Goal: Task Accomplishment & Management: Manage account settings

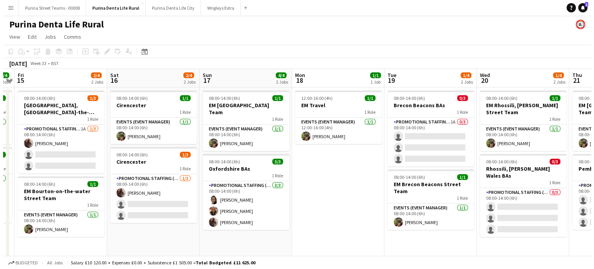
scroll to position [0, 210]
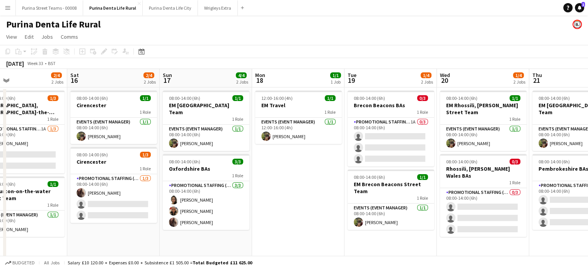
drag, startPoint x: 479, startPoint y: 195, endPoint x: 258, endPoint y: 195, distance: 221.6
click at [258, 195] on app-calendar-viewport "Wed 13 4/4 2 Jobs Thu 14 4/4 2 Jobs Fri 15 2/4 2 Jobs Sat 16 2/4 2 Jobs Sun 17 …" at bounding box center [294, 167] width 588 height 197
click at [583, 5] on span "1" at bounding box center [583, 4] width 3 height 5
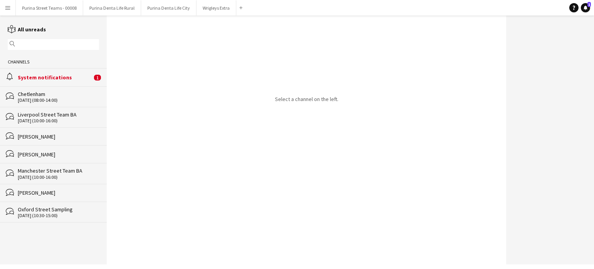
click at [51, 83] on div "alarm System notifications 1" at bounding box center [53, 77] width 107 height 18
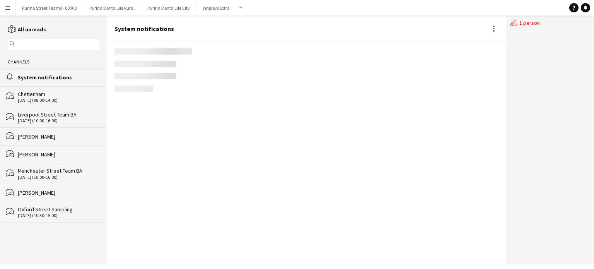
scroll to position [607, 0]
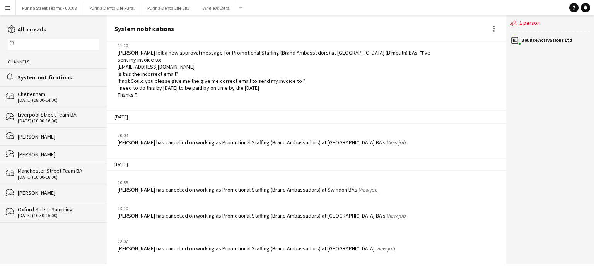
click at [376, 247] on link "View job" at bounding box center [385, 248] width 19 height 7
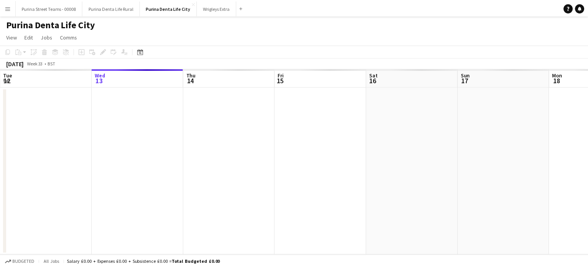
scroll to position [0, 266]
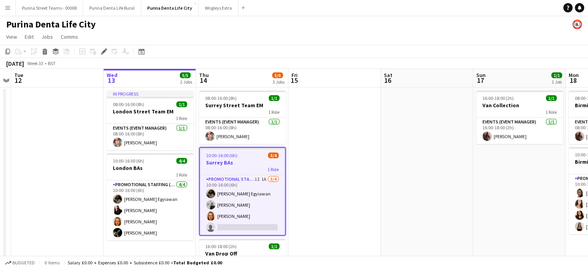
click at [237, 172] on app-job-card "10:00-16:00 (6h) 3/4 Surrey BAs 1 Role Promotional Staffing (Brand Ambassadors)…" at bounding box center [242, 191] width 87 height 89
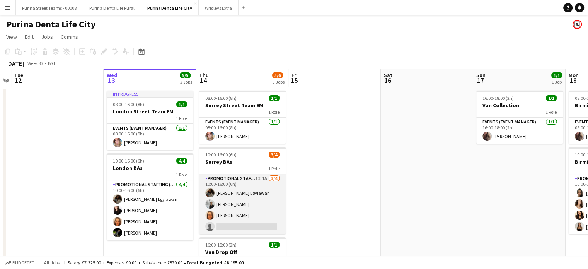
click at [238, 180] on app-card-role "Promotional Staffing (Brand Ambassadors) 1I 1A [DATE] 10:00-16:00 (6h) [PERSON_…" at bounding box center [242, 204] width 87 height 60
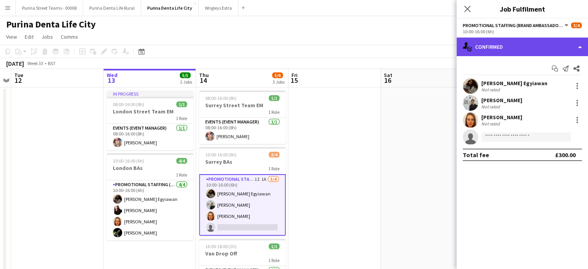
click at [566, 44] on div "single-neutral-actions-check-2 Confirmed" at bounding box center [522, 47] width 131 height 19
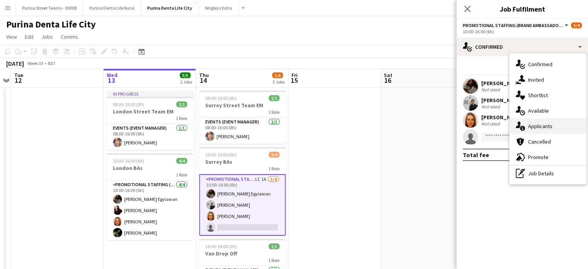
click at [537, 123] on div "single-neutral-actions-information Applicants" at bounding box center [548, 125] width 77 height 15
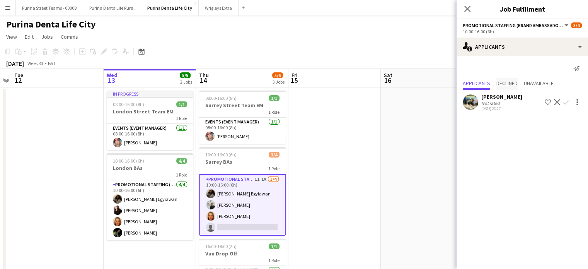
click at [509, 85] on span "Declined" at bounding box center [507, 82] width 21 height 5
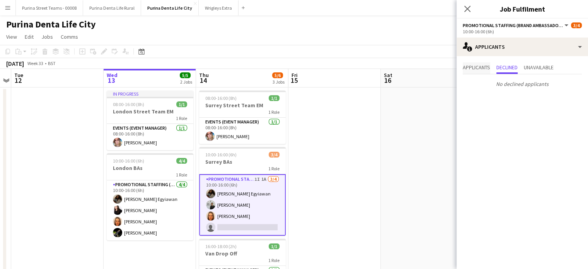
click at [474, 68] on span "Applicants" at bounding box center [476, 67] width 27 height 5
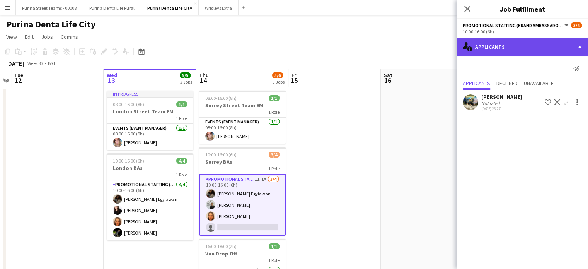
click at [502, 44] on div "single-neutral-actions-information Applicants" at bounding box center [522, 47] width 131 height 19
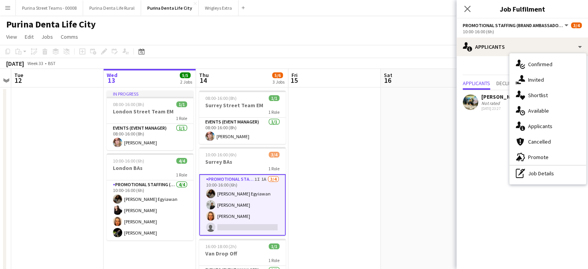
click at [259, 210] on app-card-role "Promotional Staffing (Brand Ambassadors) 1I 1A [DATE] 10:00-16:00 (6h) [PERSON_…" at bounding box center [242, 204] width 87 height 61
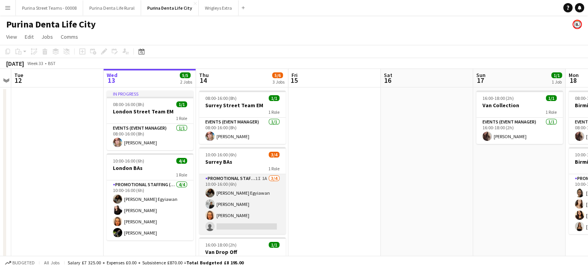
click at [259, 210] on app-card-role "Promotional Staffing (Brand Ambassadors) 1I 1A [DATE] 10:00-16:00 (6h) [PERSON_…" at bounding box center [242, 204] width 87 height 60
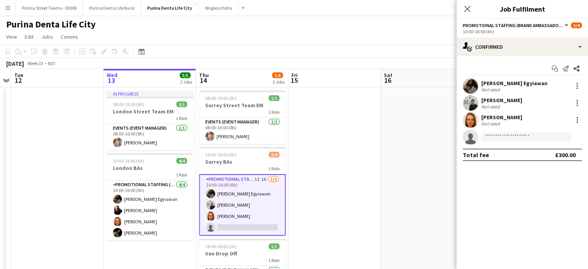
click at [495, 121] on div "Not rated" at bounding box center [491, 124] width 20 height 6
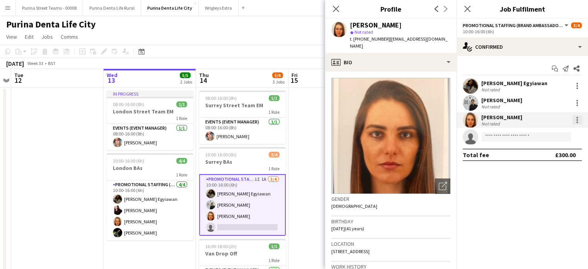
click at [579, 122] on div at bounding box center [577, 119] width 9 height 9
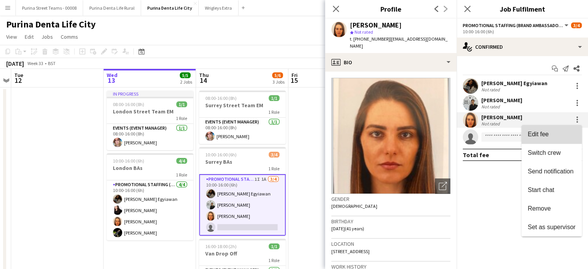
click at [561, 133] on span "Edit fee" at bounding box center [552, 134] width 48 height 7
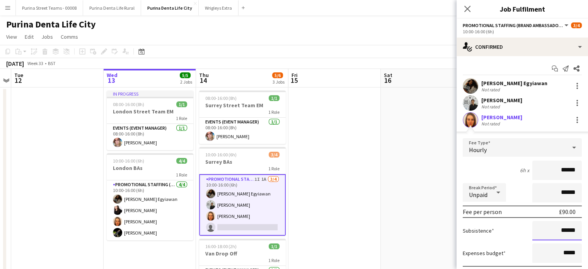
drag, startPoint x: 557, startPoint y: 230, endPoint x: 513, endPoint y: 287, distance: 72.2
drag, startPoint x: 513, startPoint y: 287, endPoint x: 560, endPoint y: 229, distance: 74.8
click at [560, 229] on input "******" at bounding box center [556, 230] width 49 height 19
click at [561, 230] on input "******" at bounding box center [556, 230] width 49 height 19
type input "******"
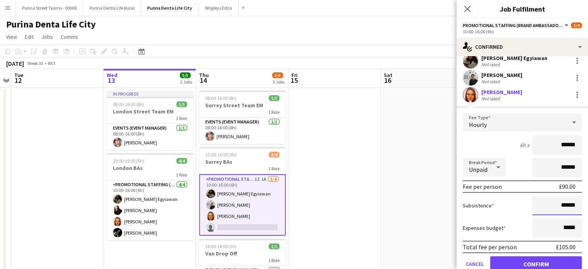
scroll to position [39, 0]
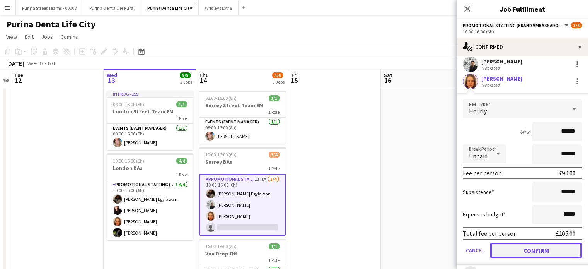
click at [533, 244] on button "Confirm" at bounding box center [536, 249] width 92 height 15
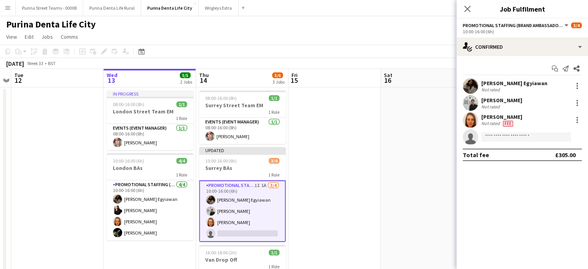
scroll to position [0, 0]
click at [471, 10] on icon "Close pop-in" at bounding box center [467, 8] width 7 height 7
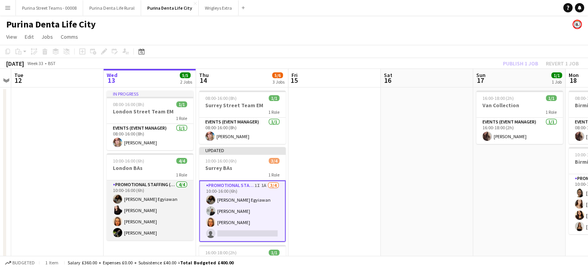
click at [142, 218] on app-card-role "Promotional Staffing (Brand Ambassadors) [DATE] 10:00-16:00 (6h) [PERSON_NAME] …" at bounding box center [150, 210] width 87 height 60
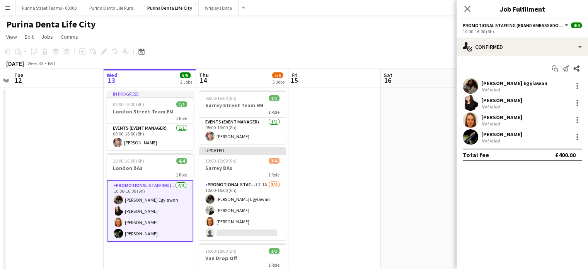
click at [515, 119] on div "[PERSON_NAME]" at bounding box center [501, 117] width 41 height 7
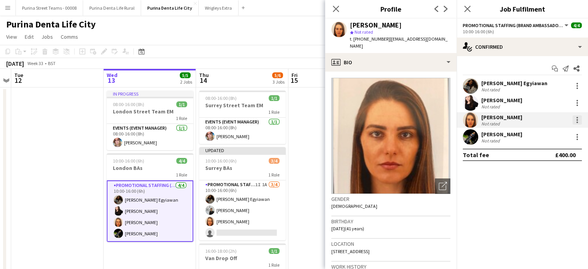
click at [574, 119] on div at bounding box center [577, 119] width 9 height 9
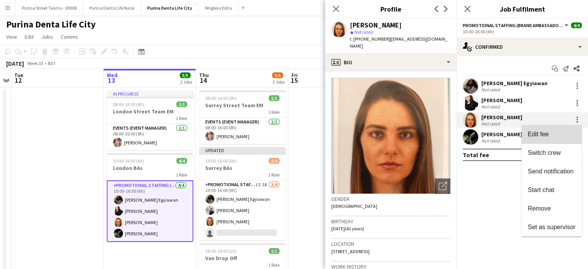
click at [560, 131] on span "Edit fee" at bounding box center [552, 134] width 48 height 7
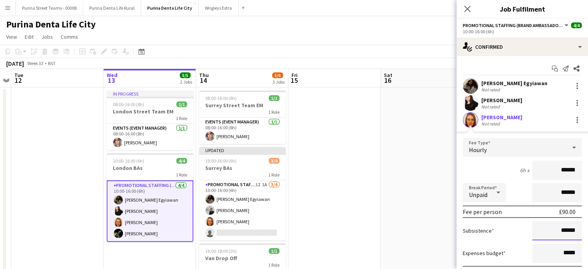
click at [561, 229] on input "******" at bounding box center [556, 230] width 49 height 19
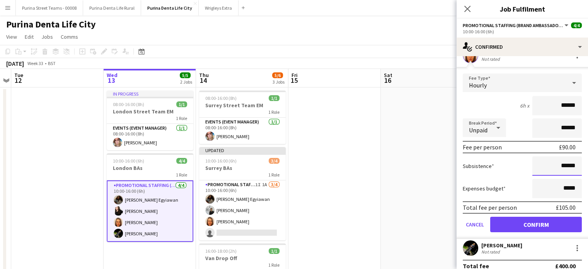
type input "******"
click at [539, 221] on button "Confirm" at bounding box center [536, 224] width 92 height 15
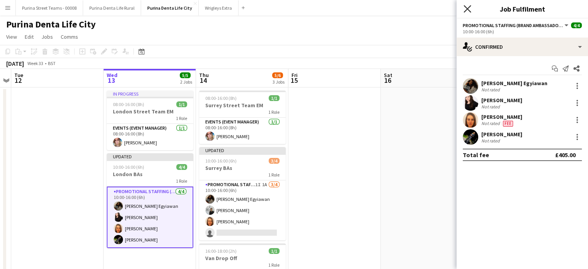
click at [468, 8] on icon at bounding box center [467, 8] width 7 height 7
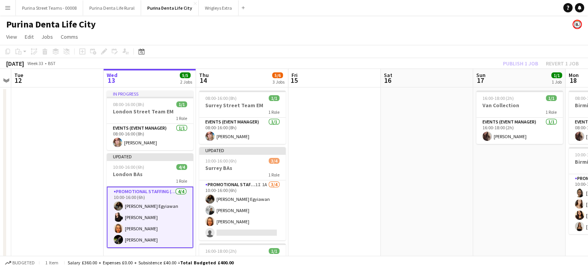
click at [508, 45] on app-toolbar "Copy Paste Paste Ctrl+V Paste with crew Ctrl+Shift+V Paste linked Job [GEOGRAPH…" at bounding box center [294, 51] width 588 height 13
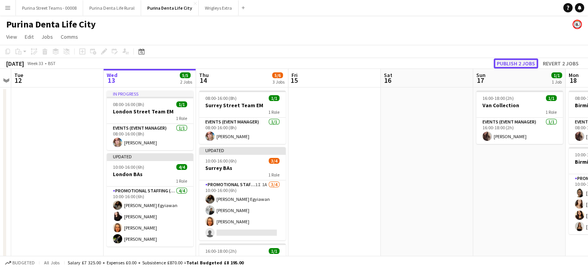
click at [530, 64] on button "Publish 2 jobs" at bounding box center [516, 63] width 44 height 10
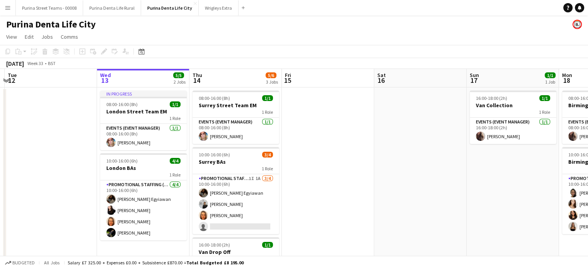
scroll to position [0, 178]
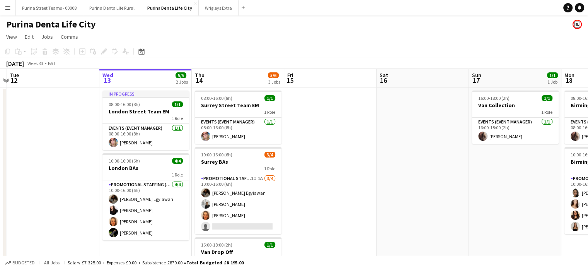
drag, startPoint x: 382, startPoint y: 215, endPoint x: 378, endPoint y: 198, distance: 17.2
click at [378, 198] on app-calendar-viewport "Sun 10 1/1 1 Job Mon 11 Tue 12 Wed 13 5/5 2 Jobs Thu 14 5/6 3 Jobs Fri 15 Sat 1…" at bounding box center [294, 192] width 588 height 246
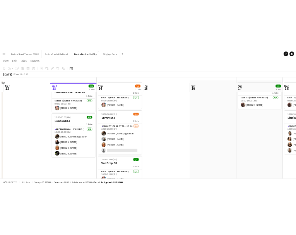
scroll to position [39, 0]
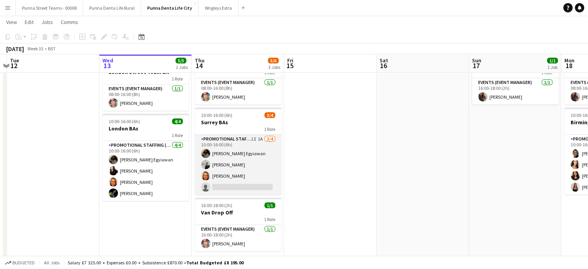
click at [254, 137] on app-card-role "Promotional Staffing (Brand Ambassadors) 1I 1A [DATE] 10:00-16:00 (6h) [PERSON_…" at bounding box center [238, 165] width 87 height 60
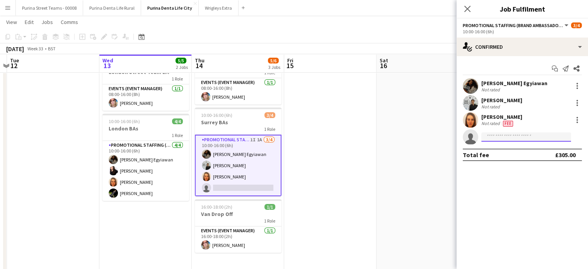
click at [494, 139] on input at bounding box center [526, 136] width 90 height 9
click at [494, 137] on input at bounding box center [526, 136] width 90 height 9
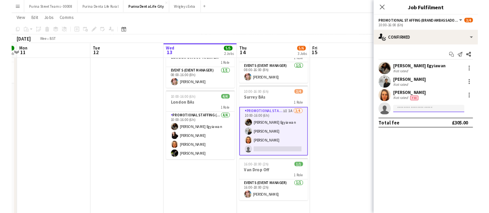
scroll to position [0, 178]
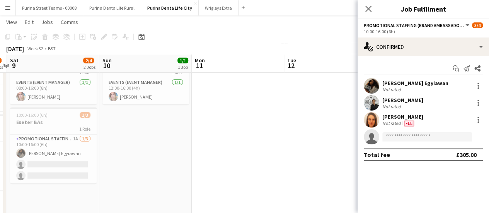
click at [6, 9] on app-icon "Menu" at bounding box center [8, 8] width 6 height 6
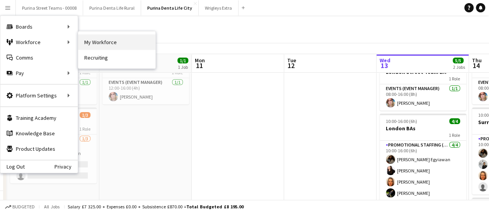
click at [129, 43] on link "My Workforce" at bounding box center [116, 41] width 77 height 15
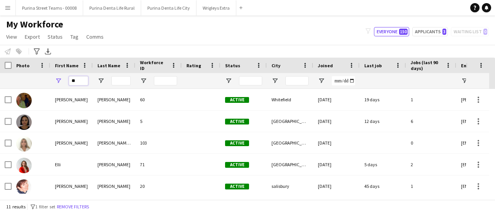
drag, startPoint x: 84, startPoint y: 80, endPoint x: 60, endPoint y: 60, distance: 31.8
click at [66, 80] on div "**" at bounding box center [71, 80] width 43 height 15
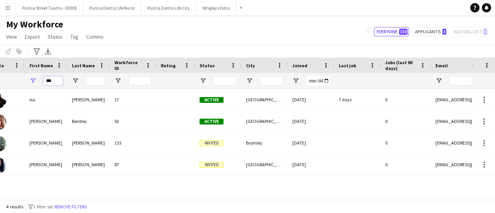
type input "***"
click at [117, 11] on button "Purina Denta Life Rural Close" at bounding box center [112, 7] width 58 height 15
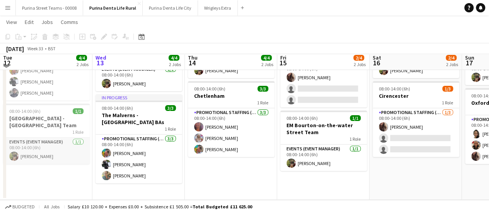
scroll to position [26, 0]
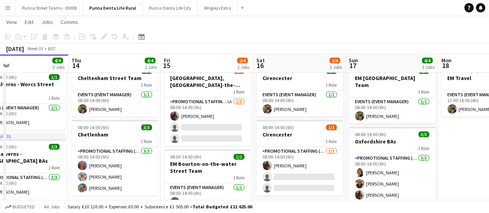
drag, startPoint x: 266, startPoint y: 157, endPoint x: 137, endPoint y: 163, distance: 128.9
click at [137, 163] on app-calendar-viewport "Sun 10 3/4 2 Jobs Mon 11 1/1 1 Job Tue 12 4/4 2 Jobs Wed 13 4/4 2 Jobs Thu 14 4…" at bounding box center [244, 121] width 489 height 235
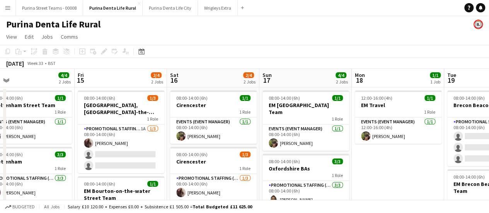
scroll to position [0, 208]
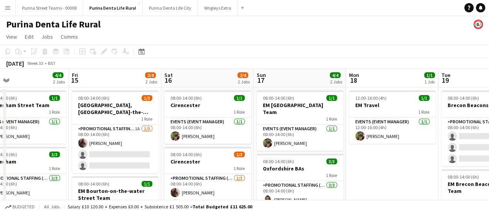
drag, startPoint x: 399, startPoint y: 160, endPoint x: 319, endPoint y: 161, distance: 79.7
click at [319, 161] on app-calendar-viewport "Tue 12 4/4 2 Jobs Wed 13 4/4 2 Jobs Thu 14 4/4 2 Jobs Fri 15 2/4 2 Jobs Sat 16 …" at bounding box center [244, 167] width 489 height 197
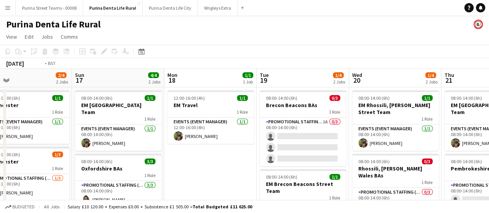
scroll to position [0, 230]
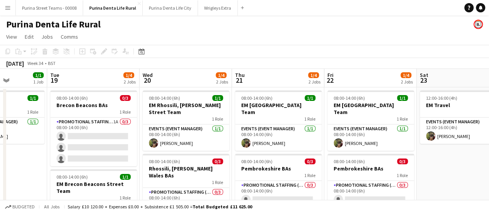
drag, startPoint x: 439, startPoint y: 169, endPoint x: 48, endPoint y: 161, distance: 391.4
click at [48, 161] on app-calendar-viewport "Sat 16 2/4 2 Jobs Sun 17 4/4 2 Jobs Mon 18 1/1 1 Job Tue 19 1/4 2 Jobs Wed 20 1…" at bounding box center [244, 167] width 489 height 197
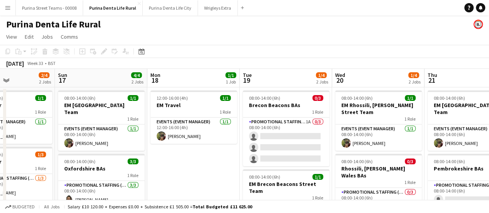
drag, startPoint x: 41, startPoint y: 161, endPoint x: 234, endPoint y: 161, distance: 192.6
click at [234, 161] on app-calendar-viewport "Thu 14 4/4 2 Jobs Fri 15 2/4 2 Jobs Sat 16 2/4 2 Jobs Sun 17 4/4 2 Jobs Mon 18 …" at bounding box center [244, 167] width 489 height 197
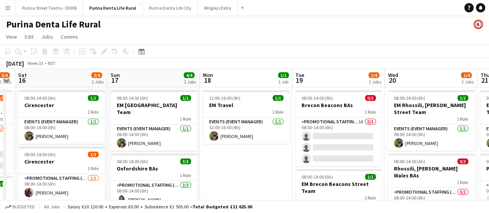
scroll to position [0, 241]
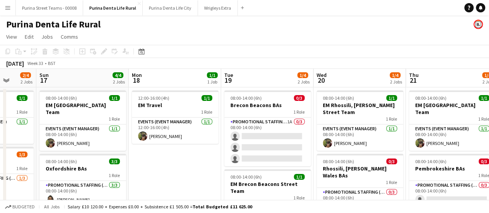
drag, startPoint x: 159, startPoint y: 166, endPoint x: 141, endPoint y: 154, distance: 22.1
click at [141, 154] on app-calendar-viewport "Thu 14 4/4 2 Jobs Fri 15 2/4 2 Jobs Sat 16 2/4 2 Jobs Sun 17 4/4 2 Jobs Mon 18 …" at bounding box center [244, 167] width 489 height 197
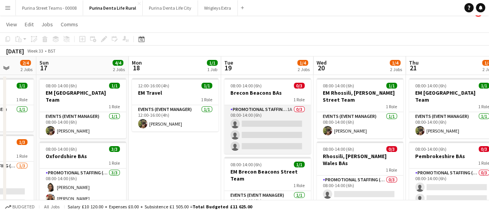
scroll to position [0, 0]
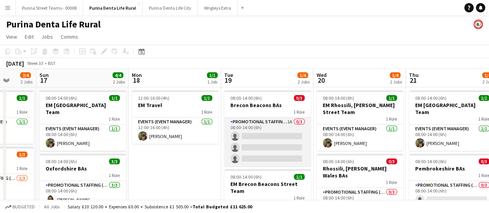
click at [284, 123] on app-card-role "Promotional Staffing (Brand Ambassadors) 1A 0/3 08:00-14:00 (6h) single-neutral…" at bounding box center [267, 142] width 87 height 49
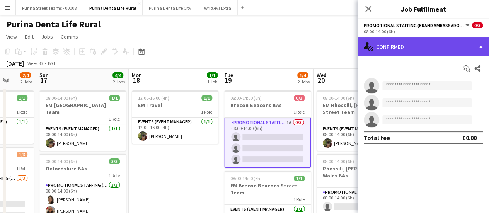
click at [480, 47] on div "single-neutral-actions-check-2 Confirmed" at bounding box center [423, 47] width 131 height 19
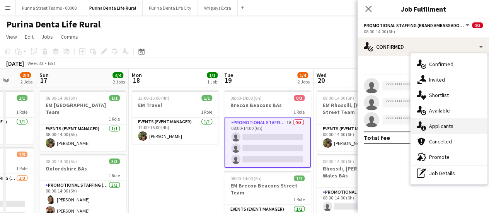
click at [444, 126] on div "single-neutral-actions-information Applicants" at bounding box center [449, 125] width 77 height 15
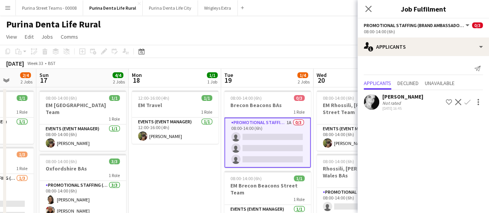
click at [466, 101] on app-icon "Confirm" at bounding box center [467, 102] width 6 height 6
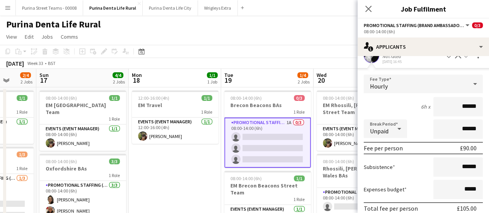
scroll to position [80, 0]
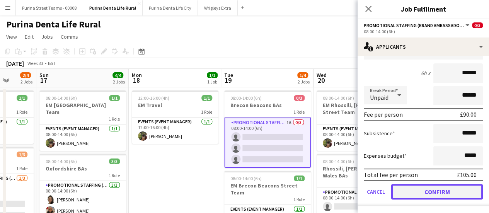
click at [458, 191] on button "Confirm" at bounding box center [437, 191] width 92 height 15
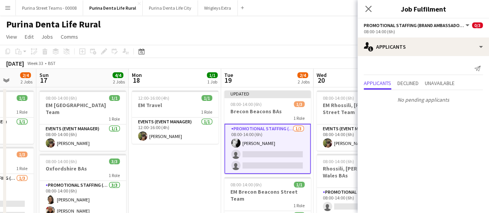
scroll to position [0, 0]
click at [371, 7] on icon "Close pop-in" at bounding box center [368, 8] width 7 height 7
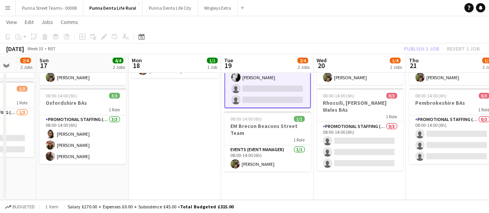
scroll to position [0, 267]
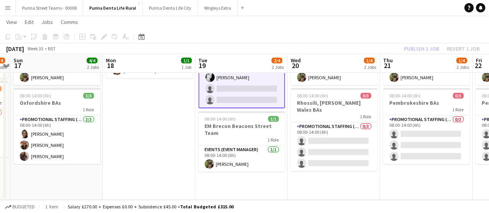
drag, startPoint x: 360, startPoint y: 180, endPoint x: 338, endPoint y: 182, distance: 22.5
click at [338, 182] on app-calendar-viewport "Thu 14 4/4 2 Jobs Fri 15 2/4 2 Jobs Sat 16 2/4 2 Jobs Sun 17 4/4 2 Jobs Mon 18 …" at bounding box center [244, 82] width 489 height 235
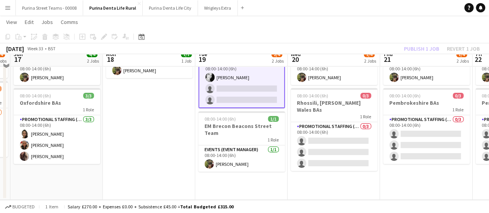
scroll to position [26, 0]
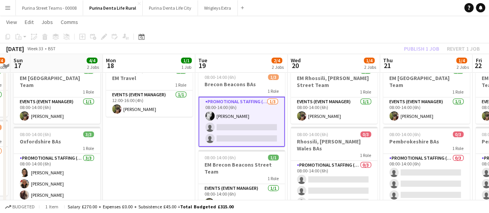
click at [418, 47] on div "Publish 1 job Revert 1 job" at bounding box center [442, 49] width 94 height 10
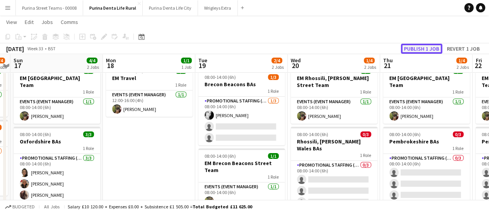
click at [418, 50] on button "Publish 1 job" at bounding box center [421, 49] width 41 height 10
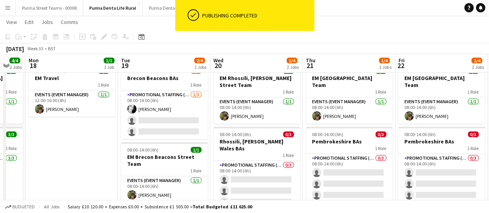
scroll to position [0, 365]
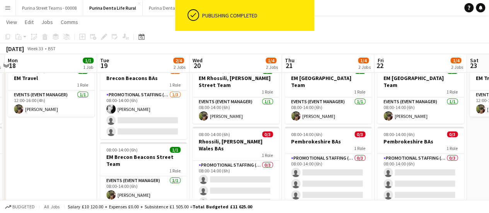
drag, startPoint x: 423, startPoint y: 152, endPoint x: 325, endPoint y: 150, distance: 98.2
click at [325, 150] on app-calendar-viewport "Thu 14 4/4 2 Jobs Fri 15 2/4 2 Jobs Sat 16 2/4 2 Jobs Sun 17 4/4 2 Jobs Mon 18 …" at bounding box center [244, 121] width 489 height 235
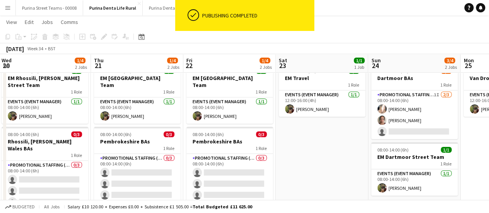
drag, startPoint x: 429, startPoint y: 140, endPoint x: 238, endPoint y: 145, distance: 191.1
click at [238, 145] on app-calendar-viewport "Sat 16 2/4 2 Jobs Sun 17 4/4 2 Jobs Mon 18 1/1 1 Job Tue 19 2/4 2 Jobs Wed 20 1…" at bounding box center [244, 121] width 489 height 235
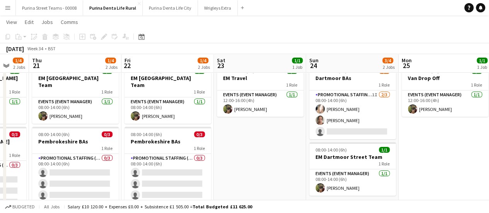
scroll to position [0, 247]
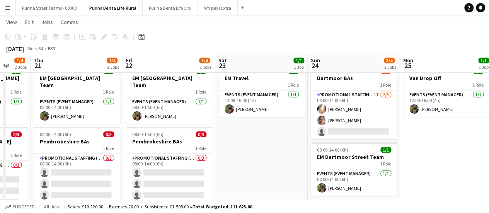
drag, startPoint x: 361, startPoint y: 141, endPoint x: 301, endPoint y: 148, distance: 60.3
click at [301, 148] on app-calendar-viewport "Mon 18 1/1 1 Job Tue 19 2/4 2 Jobs Wed 20 1/4 2 Jobs Thu 21 1/4 2 Jobs Fri 22 1…" at bounding box center [244, 121] width 489 height 235
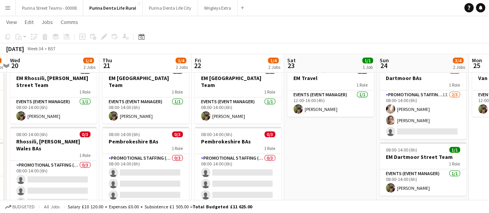
drag, startPoint x: 295, startPoint y: 156, endPoint x: 329, endPoint y: 152, distance: 34.2
click at [329, 152] on app-calendar-viewport "Mon 18 1/1 1 Job Tue 19 2/4 2 Jobs Wed 20 1/4 2 Jobs Thu 21 1/4 2 Jobs Fri 22 1…" at bounding box center [244, 121] width 489 height 235
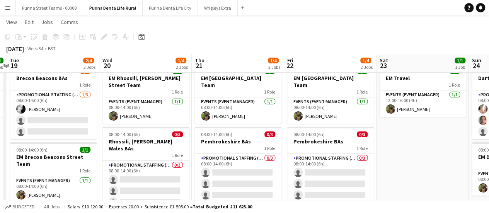
scroll to position [0, 211]
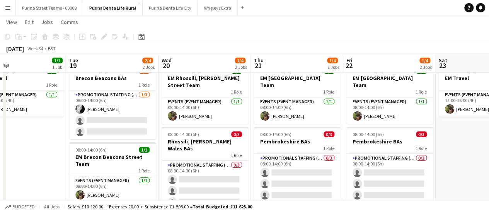
drag, startPoint x: 187, startPoint y: 148, endPoint x: 274, endPoint y: 138, distance: 88.0
click at [274, 138] on app-calendar-viewport "Sat 16 2/4 2 Jobs Sun 17 4/4 2 Jobs Mon 18 1/1 1 Job Tue 19 2/4 2 Jobs Wed 20 1…" at bounding box center [244, 121] width 489 height 235
click at [59, 8] on button "Purina Street Teams - 00008 Close" at bounding box center [49, 7] width 67 height 15
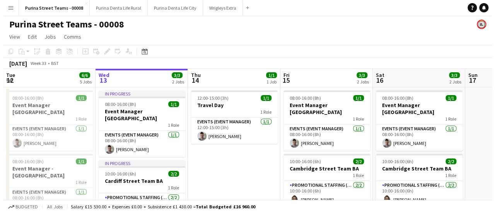
scroll to position [0, 328]
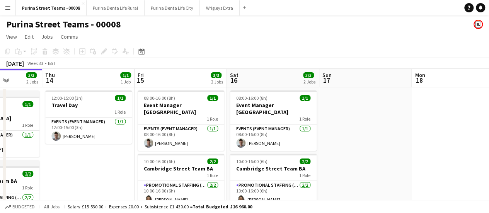
drag, startPoint x: 314, startPoint y: 137, endPoint x: 171, endPoint y: 137, distance: 142.7
click at [165, 9] on button "Purina Denta Life City Close" at bounding box center [172, 7] width 55 height 15
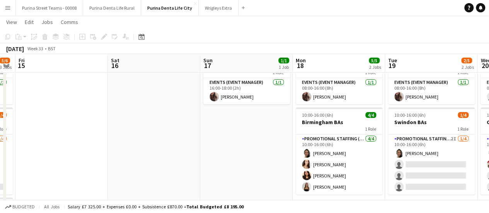
scroll to position [0, 263]
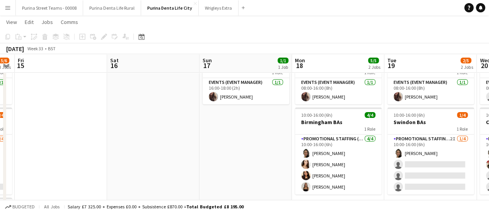
drag, startPoint x: 377, startPoint y: 121, endPoint x: 114, endPoint y: 140, distance: 263.3
click at [114, 140] on app-calendar-viewport "Tue 12 Wed 13 5/5 2 Jobs Thu 14 5/6 3 Jobs Fri 15 Sat 16 Sun 17 1/1 1 Job Mon 1…" at bounding box center [244, 133] width 489 height 284
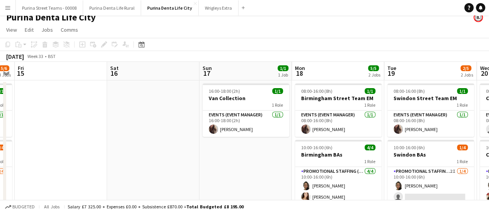
scroll to position [0, 0]
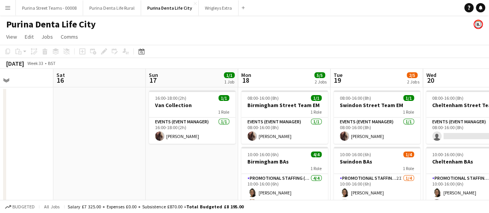
drag, startPoint x: 138, startPoint y: 178, endPoint x: 84, endPoint y: 172, distance: 54.5
click at [84, 172] on app-calendar-viewport "Tue 12 Wed 13 5/5 2 Jobs Thu 14 5/6 3 Jobs Fri 15 Sat 16 Sun 17 1/1 1 Job Mon 1…" at bounding box center [244, 192] width 489 height 246
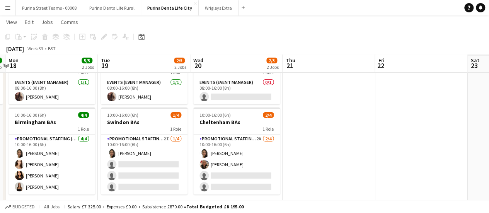
scroll to position [0, 190]
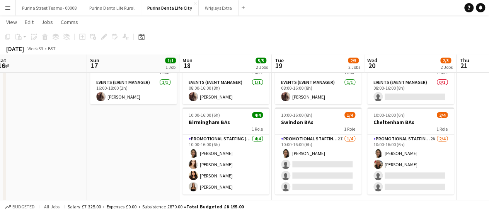
drag, startPoint x: 162, startPoint y: 155, endPoint x: 104, endPoint y: 157, distance: 58.4
click at [104, 157] on app-calendar-viewport "Thu 14 5/6 3 Jobs Fri 15 Sat 16 Sun 17 1/1 1 Job Mon 18 5/5 2 Jobs Tue 19 2/5 2…" at bounding box center [244, 133] width 489 height 284
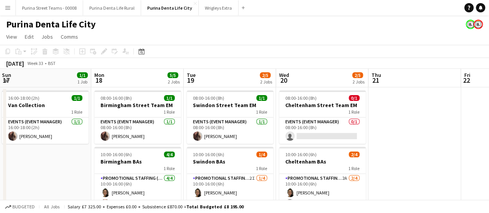
scroll to position [0, 213]
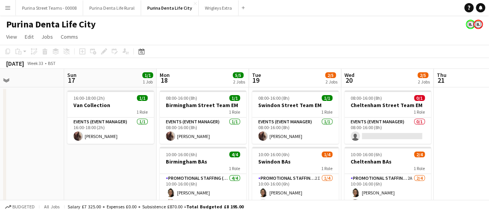
drag, startPoint x: 311, startPoint y: 133, endPoint x: 345, endPoint y: 130, distance: 34.6
click at [345, 130] on app-calendar-viewport "Thu 14 5/6 3 Jobs Fri 15 Sat 16 Sun 17 1/1 1 Job Mon 18 5/5 2 Jobs Tue 19 2/5 2…" at bounding box center [244, 192] width 489 height 246
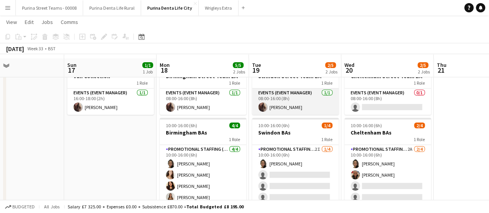
scroll to position [39, 0]
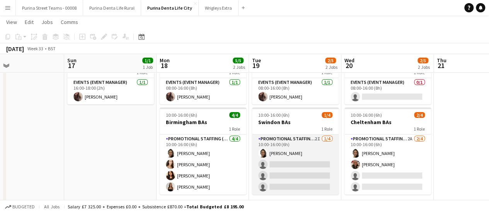
click at [312, 140] on app-card-role "Promotional Staffing (Brand Ambassadors) 2I [DATE] 10:00-16:00 (6h) [PERSON_NAM…" at bounding box center [295, 165] width 87 height 60
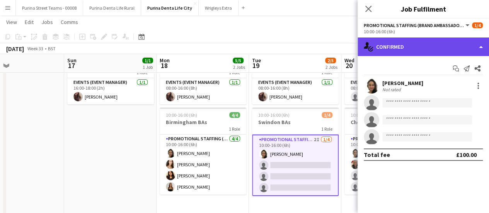
click at [450, 49] on div "single-neutral-actions-check-2 Confirmed" at bounding box center [423, 47] width 131 height 19
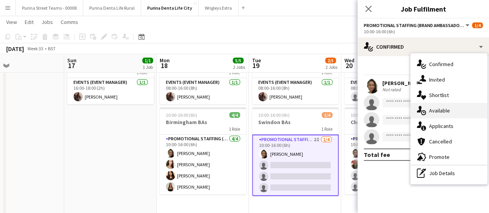
click at [455, 114] on div "single-neutral-actions-upload Available" at bounding box center [449, 110] width 77 height 15
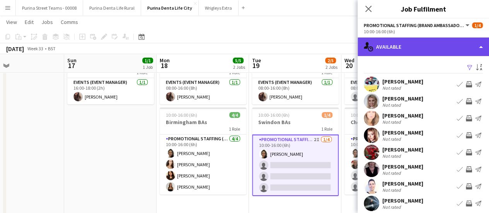
click at [479, 41] on div "single-neutral-actions-upload Available" at bounding box center [423, 47] width 131 height 19
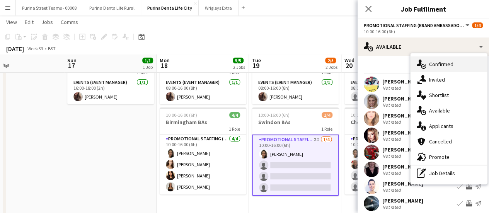
click at [435, 63] on div "single-neutral-actions-check-2 Confirmed" at bounding box center [449, 63] width 77 height 15
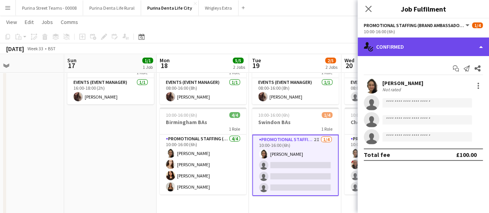
click at [434, 47] on div "single-neutral-actions-check-2 Confirmed" at bounding box center [423, 47] width 131 height 19
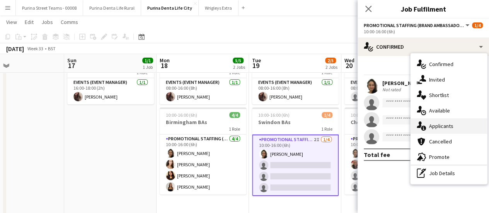
click at [452, 125] on div "single-neutral-actions-information Applicants" at bounding box center [449, 125] width 77 height 15
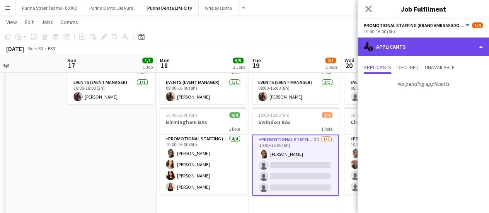
click at [473, 40] on div "single-neutral-actions-information Applicants" at bounding box center [423, 47] width 131 height 19
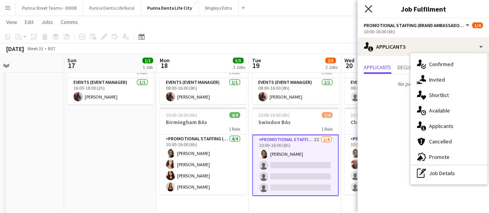
click at [368, 12] on icon "Close pop-in" at bounding box center [368, 8] width 7 height 7
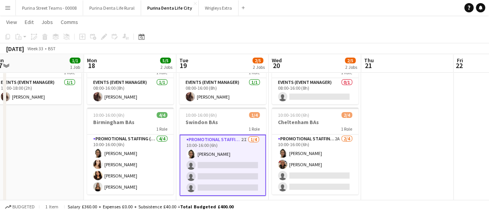
scroll to position [0, 304]
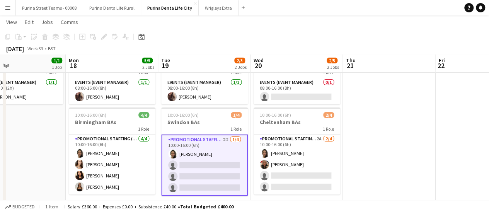
drag, startPoint x: 380, startPoint y: 99, endPoint x: 289, endPoint y: 101, distance: 90.9
click at [289, 101] on app-calendar-viewport "Thu 14 5/6 3 Jobs Fri 15 Sat 16 Sun 17 1/1 1 Job Mon 18 5/5 2 Jobs Tue 19 2/5 2…" at bounding box center [244, 133] width 489 height 284
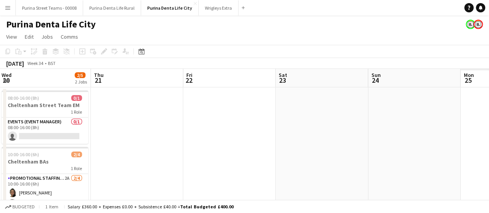
scroll to position [0, 189]
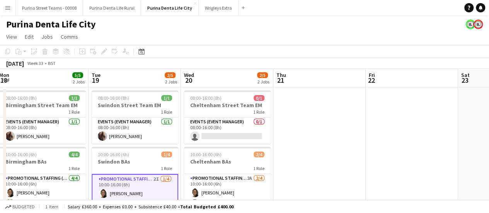
drag, startPoint x: 401, startPoint y: 148, endPoint x: 334, endPoint y: 144, distance: 67.0
click at [334, 144] on app-calendar-viewport "Sat 16 Sun 17 1/1 1 Job Mon 18 5/5 2 Jobs Tue 19 2/5 2 Jobs Wed 20 2/5 2 Jobs T…" at bounding box center [244, 192] width 489 height 246
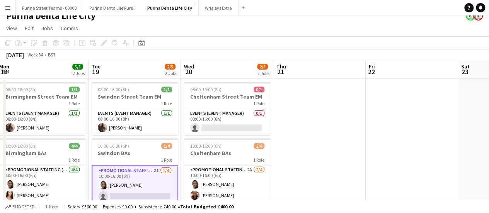
scroll to position [0, 0]
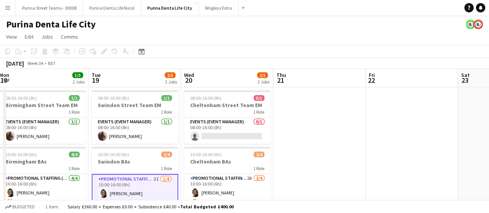
click at [305, 131] on app-date-cell at bounding box center [319, 200] width 92 height 227
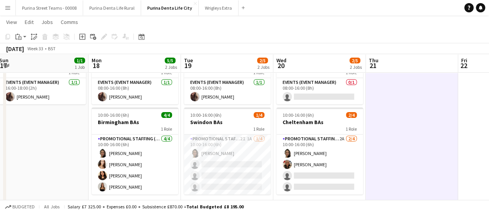
scroll to position [0, 179]
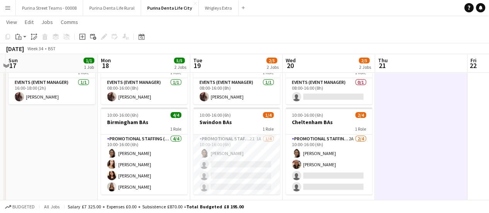
drag, startPoint x: 195, startPoint y: 152, endPoint x: 212, endPoint y: 152, distance: 16.6
click at [212, 152] on app-calendar-viewport "Fri 15 Sat 16 Sun 17 1/1 1 Job Mon 18 5/5 2 Jobs Tue 19 2/5 2 Jobs Wed 20 2/5 2…" at bounding box center [244, 133] width 489 height 284
click at [43, 7] on button "Purina Street Teams - 00008 Close" at bounding box center [49, 7] width 67 height 15
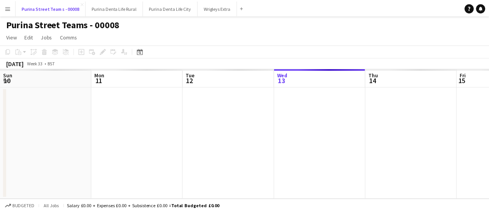
scroll to position [0, 185]
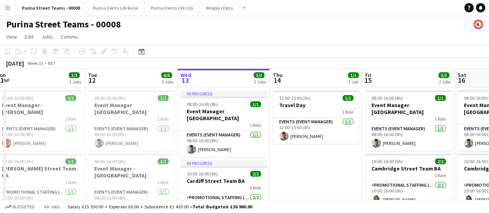
drag, startPoint x: 231, startPoint y: 175, endPoint x: 203, endPoint y: 162, distance: 30.6
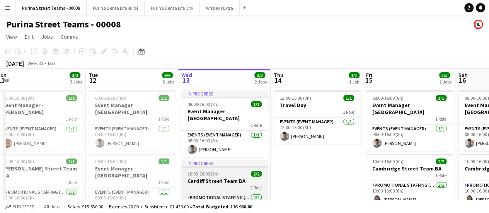
scroll to position [39, 0]
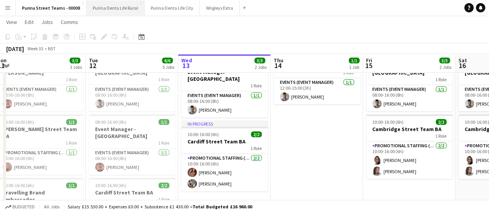
click at [95, 9] on button "Purina Denta Life Rural Close" at bounding box center [116, 7] width 58 height 15
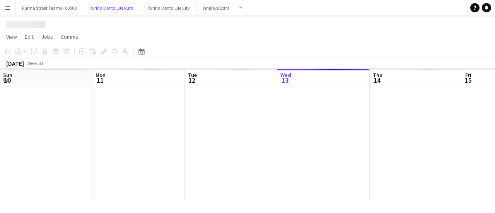
scroll to position [0, 185]
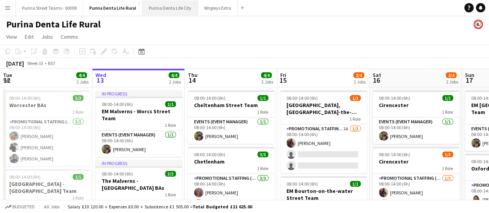
click at [168, 10] on button "Purina Denta Life City Close" at bounding box center [170, 7] width 55 height 15
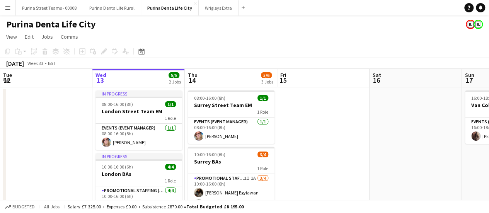
scroll to position [0, 235]
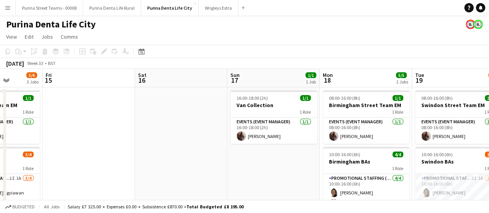
drag, startPoint x: 279, startPoint y: 178, endPoint x: 78, endPoint y: 161, distance: 201.4
click at [78, 161] on app-calendar-viewport "Tue 12 Wed 13 5/5 2 Jobs Thu 14 5/6 3 Jobs Fri 15 Sat 16 Sun 17 1/1 1 Job Mon 1…" at bounding box center [244, 192] width 489 height 246
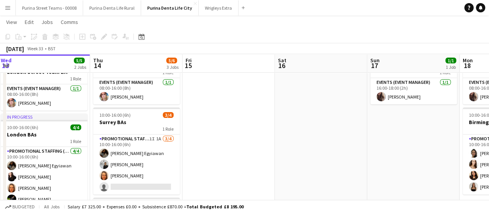
scroll to position [0, 187]
drag, startPoint x: 118, startPoint y: 154, endPoint x: 259, endPoint y: 153, distance: 140.4
click at [259, 153] on app-calendar-viewport "Mon 11 Tue 12 Wed 13 5/5 2 Jobs Thu 14 5/6 3 Jobs Fri 15 Sat 16 Sun 17 1/1 1 Jo…" at bounding box center [244, 133] width 489 height 284
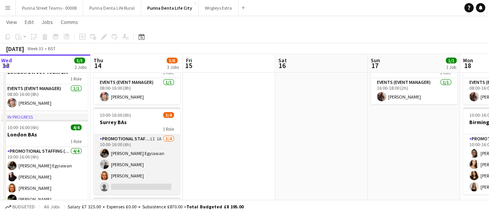
click at [150, 137] on app-card-role "Promotional Staffing (Brand Ambassadors) 1I 1A [DATE] 10:00-16:00 (6h) [PERSON_…" at bounding box center [137, 165] width 87 height 60
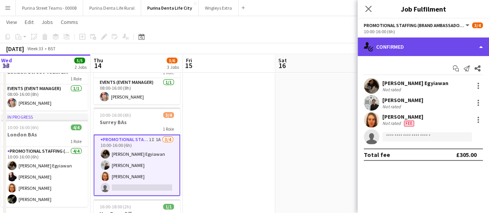
click at [473, 51] on div "single-neutral-actions-check-2 Confirmed" at bounding box center [423, 47] width 131 height 19
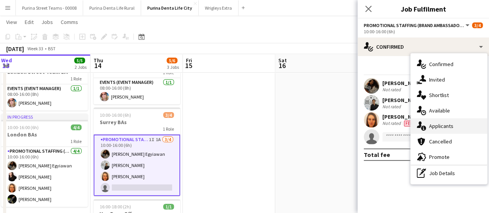
click at [449, 126] on div "single-neutral-actions-information Applicants" at bounding box center [449, 125] width 77 height 15
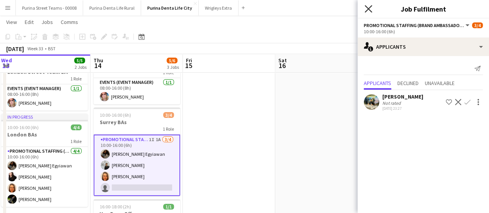
click at [370, 8] on icon "Close pop-in" at bounding box center [368, 8] width 7 height 7
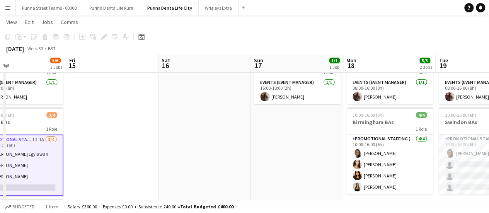
drag, startPoint x: 347, startPoint y: 132, endPoint x: 230, endPoint y: 129, distance: 116.8
click at [230, 129] on app-calendar-viewport "Mon 11 Tue 12 Wed 13 5/5 2 Jobs Thu 14 5/6 3 Jobs Fri 15 Sat 16 Sun 17 1/1 1 Jo…" at bounding box center [244, 133] width 489 height 284
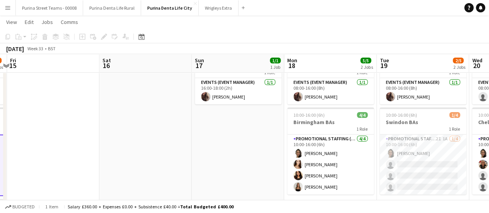
scroll to position [0, 203]
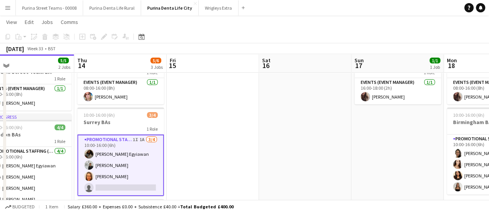
drag, startPoint x: 292, startPoint y: 135, endPoint x: 210, endPoint y: 133, distance: 81.6
click at [210, 133] on app-calendar-viewport "Mon 11 Tue 12 Wed 13 5/5 2 Jobs Thu 14 5/6 3 Jobs Fri 15 Sat 16 Sun 17 1/1 1 Jo…" at bounding box center [244, 133] width 489 height 284
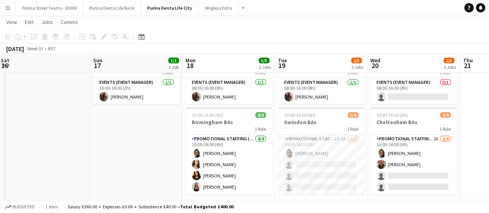
drag, startPoint x: 230, startPoint y: 130, endPoint x: 152, endPoint y: 129, distance: 77.7
click at [152, 129] on app-calendar-viewport "Wed 13 5/5 2 Jobs Thu 14 5/6 3 Jobs Fri 15 Sat 16 Sun 17 1/1 1 Job Mon 18 5/5 2…" at bounding box center [244, 133] width 489 height 284
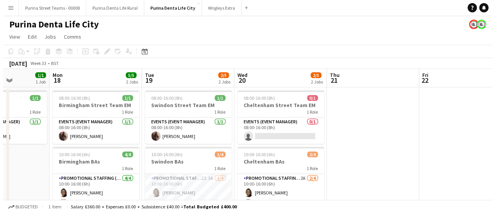
scroll to position [0, 242]
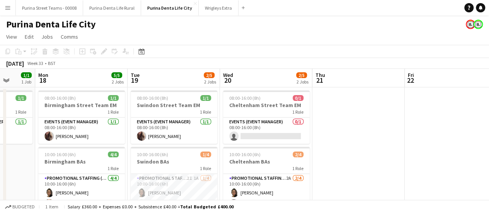
drag, startPoint x: 145, startPoint y: 166, endPoint x: 47, endPoint y: 165, distance: 98.2
click at [47, 165] on app-calendar-viewport "Fri 15 Sat 16 Sun 17 1/1 1 Job Mon 18 5/5 2 Jobs Tue 19 2/5 2 Jobs Wed 20 2/5 2…" at bounding box center [244, 192] width 489 height 246
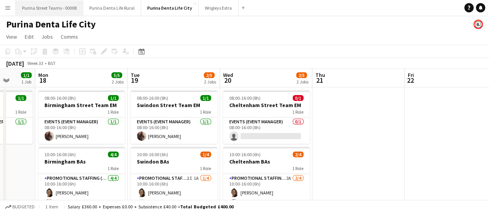
click at [56, 12] on button "Purina Street Teams - 00008 Close" at bounding box center [49, 7] width 67 height 15
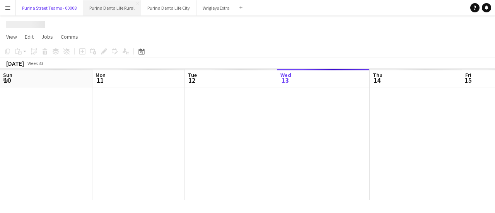
scroll to position [0, 185]
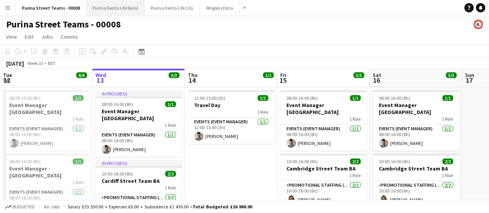
click at [103, 7] on button "Purina Denta Life Rural Close" at bounding box center [116, 7] width 58 height 15
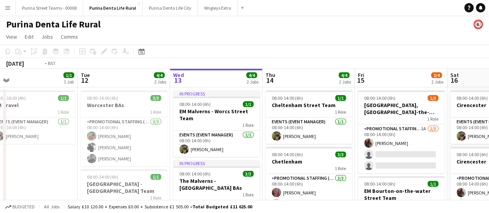
scroll to position [0, 163]
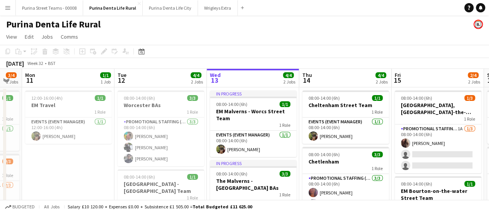
drag, startPoint x: 153, startPoint y: 126, endPoint x: 268, endPoint y: 128, distance: 114.5
click at [268, 128] on app-calendar-viewport "Sat 9 3/4 2 Jobs Sun 10 3/4 2 Jobs Mon 11 1/1 1 Job Tue 12 4/4 2 Jobs Wed 13 4/…" at bounding box center [244, 167] width 489 height 197
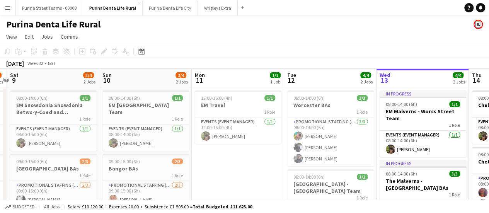
drag, startPoint x: 142, startPoint y: 134, endPoint x: 309, endPoint y: 134, distance: 167.4
click at [309, 134] on app-calendar-viewport "Thu 7 1/1 1 Job Fri 8 3/4 2 Jobs Sat 9 3/4 2 Jobs Sun 10 3/4 2 Jobs Mon 11 1/1 …" at bounding box center [244, 167] width 489 height 197
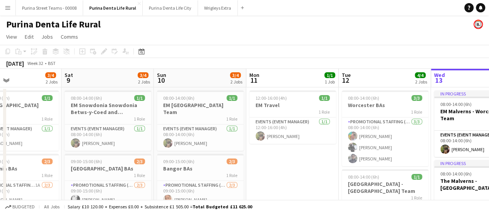
drag, startPoint x: 147, startPoint y: 131, endPoint x: 194, endPoint y: 132, distance: 47.6
click at [194, 132] on app-calendar-viewport "Wed 6 4/4 2 Jobs Thu 7 1/1 1 Job Fri 8 3/4 2 Jobs Sat 9 3/4 2 Jobs Sun 10 3/4 2…" at bounding box center [244, 167] width 489 height 197
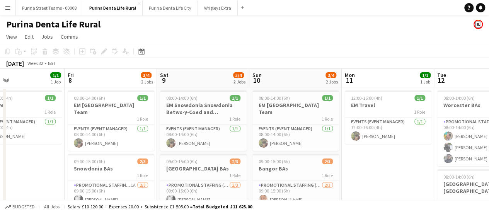
drag, startPoint x: 94, startPoint y: 134, endPoint x: 189, endPoint y: 138, distance: 96.0
click at [189, 138] on app-calendar-viewport "Tue 5 4/4 2 Jobs Wed 6 4/4 2 Jobs Thu 7 1/1 1 Job Fri 8 3/4 2 Jobs Sat 9 3/4 2 …" at bounding box center [244, 167] width 489 height 197
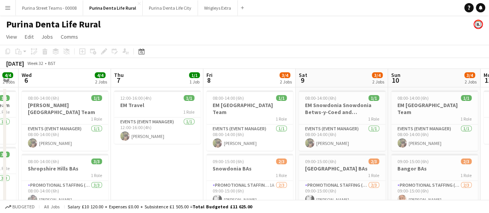
drag, startPoint x: 87, startPoint y: 125, endPoint x: 224, endPoint y: 124, distance: 137.3
click at [224, 124] on app-calendar-viewport "Mon 4 4/4 2 Jobs Tue 5 4/4 2 Jobs Wed 6 4/4 2 Jobs Thu 7 1/1 1 Job Fri 8 3/4 2 …" at bounding box center [244, 167] width 489 height 197
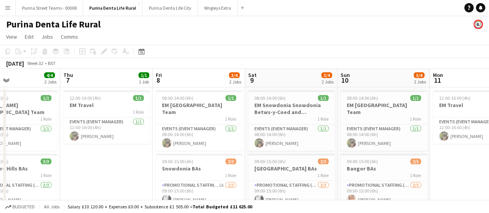
scroll to position [0, 193]
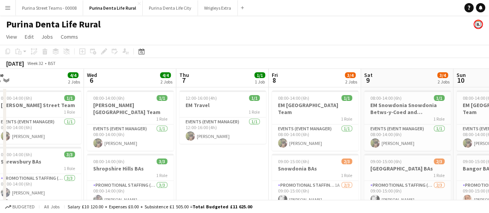
drag, startPoint x: 92, startPoint y: 126, endPoint x: 157, endPoint y: 126, distance: 65.4
click at [157, 126] on app-calendar-viewport "Sun 3 1/1 1 Job Mon 4 4/4 2 Jobs Tue 5 4/4 2 Jobs Wed 6 4/4 2 Jobs Thu 7 1/1 1 …" at bounding box center [244, 167] width 489 height 197
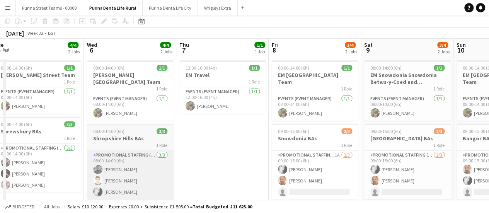
scroll to position [39, 0]
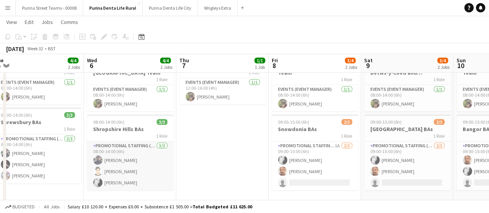
click at [111, 176] on app-card-role "Promotional Staffing (Brand Ambassadors) [DATE] 08:00-14:00 (6h) [PERSON_NAME] …" at bounding box center [130, 166] width 87 height 49
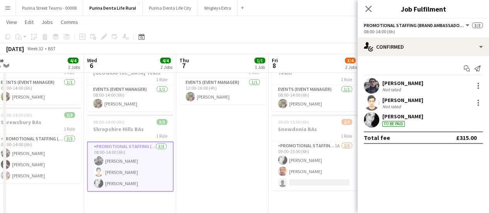
click at [441, 122] on div "[PERSON_NAME] To be paid" at bounding box center [423, 119] width 131 height 15
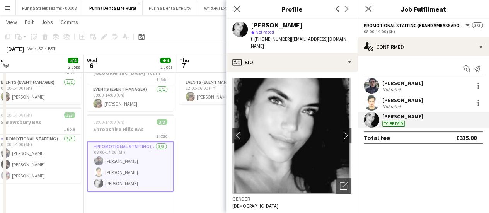
drag, startPoint x: 240, startPoint y: 10, endPoint x: 235, endPoint y: 36, distance: 26.6
click at [239, 10] on icon "Close pop-in" at bounding box center [237, 9] width 6 height 6
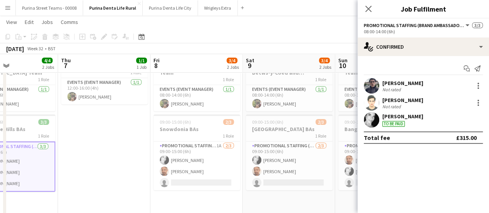
drag, startPoint x: 273, startPoint y: 137, endPoint x: 154, endPoint y: 131, distance: 118.9
click at [154, 131] on app-calendar-viewport "Sun 3 1/1 1 Job Mon 4 4/4 2 Jobs Tue 5 4/4 2 Jobs Wed 6 4/4 2 Jobs Thu 7 1/1 1 …" at bounding box center [244, 108] width 489 height 235
click at [369, 13] on app-icon "Close pop-in" at bounding box center [368, 8] width 11 height 11
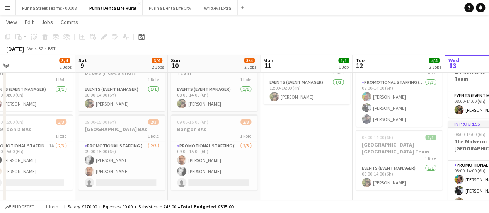
drag, startPoint x: 300, startPoint y: 116, endPoint x: 241, endPoint y: 112, distance: 59.3
click at [229, 117] on app-calendar-viewport "Tue 5 4/4 2 Jobs Wed 6 4/4 2 Jobs Thu 7 1/1 1 Job Fri 8 3/4 2 Jobs Sat 9 3/4 2 …" at bounding box center [244, 108] width 489 height 235
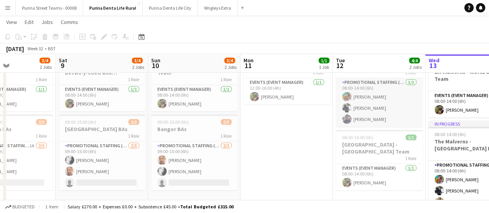
drag, startPoint x: 382, startPoint y: 116, endPoint x: 195, endPoint y: 119, distance: 188.0
click at [179, 122] on app-calendar-viewport "Tue 5 4/4 2 Jobs Wed 6 4/4 2 Jobs Thu 7 1/1 1 Job Fri 8 3/4 2 Jobs Sat 9 3/4 2 …" at bounding box center [244, 108] width 489 height 235
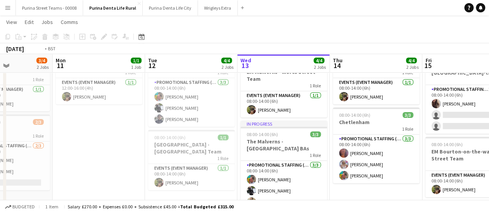
scroll to position [0, 234]
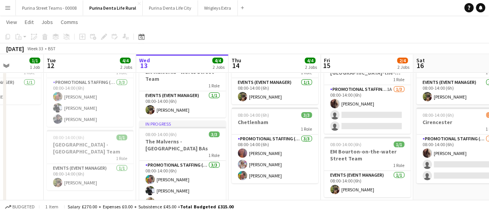
drag, startPoint x: 402, startPoint y: 124, endPoint x: 307, endPoint y: 125, distance: 95.1
click at [307, 125] on app-calendar-viewport "Sat 9 3/4 2 Jobs Sun 10 3/4 2 Jobs Mon 11 1/1 1 Job Tue 12 4/4 2 Jobs Wed 13 4/…" at bounding box center [244, 108] width 489 height 235
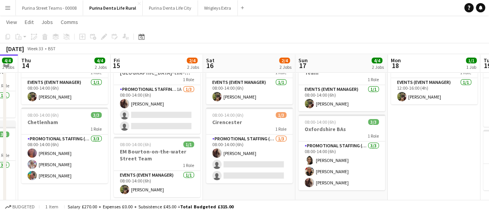
drag, startPoint x: 249, startPoint y: 128, endPoint x: 224, endPoint y: 130, distance: 25.2
click at [224, 130] on app-calendar-viewport "Mon 11 1/1 1 Job Tue 12 4/4 2 Jobs Wed 13 4/4 2 Jobs Thu 14 4/4 2 Jobs Fri 15 2…" at bounding box center [244, 108] width 489 height 235
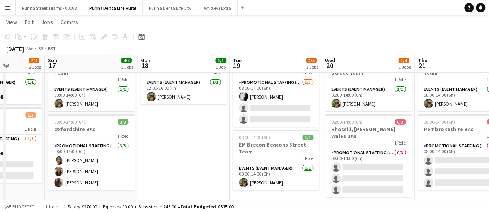
scroll to position [0, 325]
drag, startPoint x: 425, startPoint y: 117, endPoint x: 174, endPoint y: 127, distance: 251.2
click at [174, 127] on app-calendar-viewport "Wed 13 4/4 2 Jobs Thu 14 4/4 2 Jobs Fri 15 2/4 2 Jobs Sat 16 2/4 2 Jobs Sun 17 …" at bounding box center [244, 108] width 489 height 235
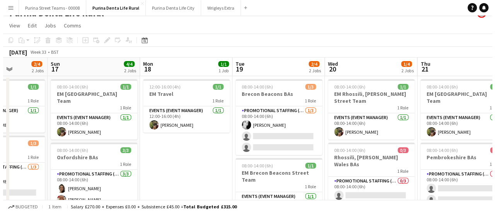
scroll to position [0, 0]
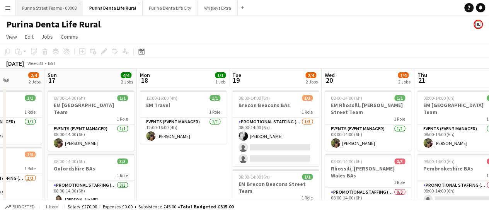
click at [50, 7] on button "Purina Street Teams - 00008 Close" at bounding box center [49, 7] width 67 height 15
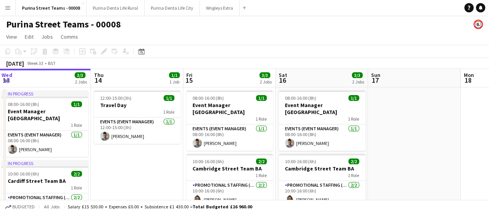
scroll to position [0, 289]
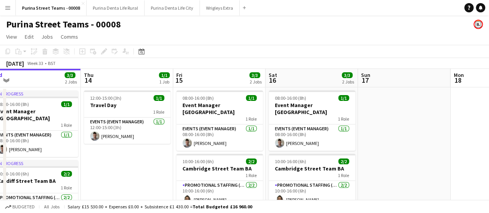
drag, startPoint x: 244, startPoint y: 169, endPoint x: 140, endPoint y: 166, distance: 104.1
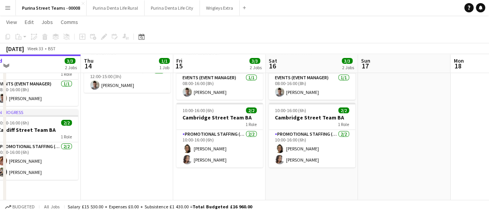
scroll to position [39, 0]
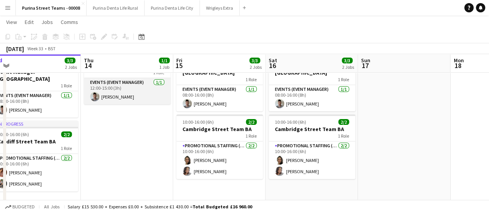
click at [119, 96] on app-card-role "Events (Event Manager) [DATE] 12:00-15:00 (3h) [PERSON_NAME]" at bounding box center [127, 91] width 87 height 26
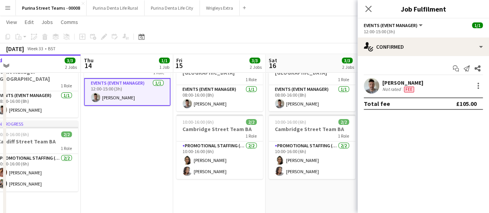
click at [391, 82] on div "[PERSON_NAME]" at bounding box center [402, 82] width 41 height 7
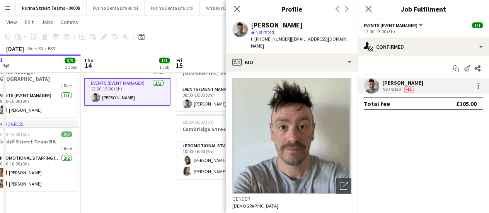
click at [267, 39] on span "t. [PHONE_NUMBER]" at bounding box center [271, 39] width 40 height 6
copy span "447944028786"
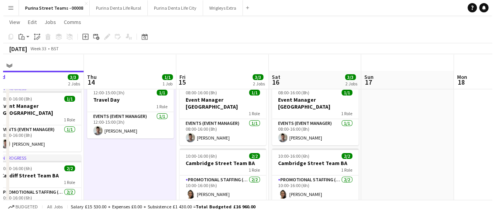
scroll to position [0, 0]
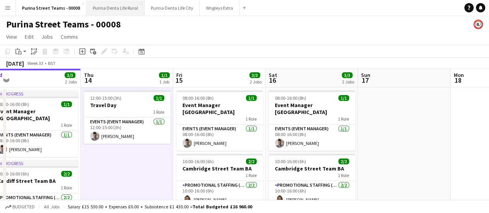
click at [125, 8] on button "Purina Denta Life Rural Close" at bounding box center [116, 7] width 58 height 15
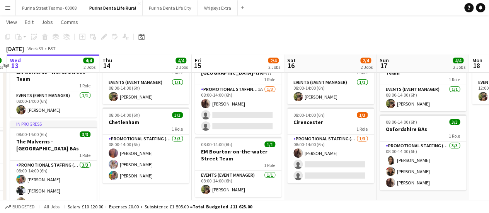
scroll to position [0, 317]
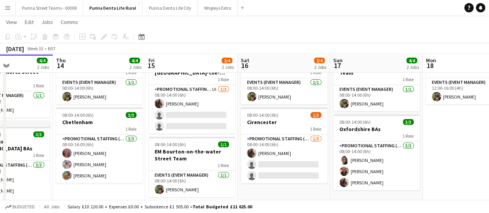
drag, startPoint x: 364, startPoint y: 128, endPoint x: 232, endPoint y: 133, distance: 131.9
click at [232, 133] on app-calendar-viewport "Sun 10 3/4 2 Jobs Mon 11 1/1 1 Job Tue 12 4/4 2 Jobs Wed 13 4/4 2 Jobs Thu 14 4…" at bounding box center [244, 108] width 489 height 235
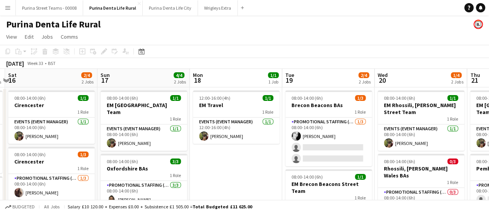
scroll to position [0, 275]
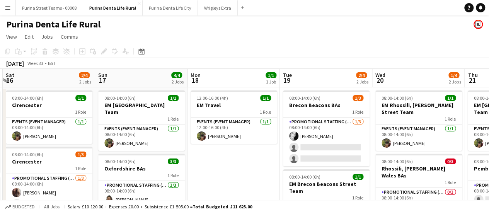
drag, startPoint x: 384, startPoint y: 143, endPoint x: 149, endPoint y: 142, distance: 235.1
click at [149, 142] on app-calendar-viewport "Wed 13 4/4 2 Jobs Thu 14 4/4 2 Jobs Fri 15 2/4 2 Jobs Sat 16 2/4 2 Jobs Sun 17 …" at bounding box center [244, 167] width 489 height 197
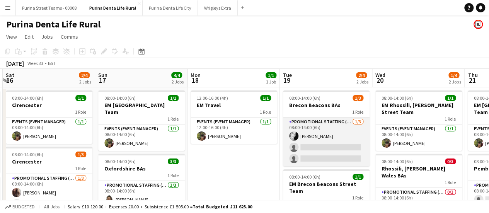
click at [314, 133] on app-card-role "Promotional Staffing (Brand Ambassadors) [DATE] 08:00-14:00 (6h) [PERSON_NAME] …" at bounding box center [326, 142] width 87 height 49
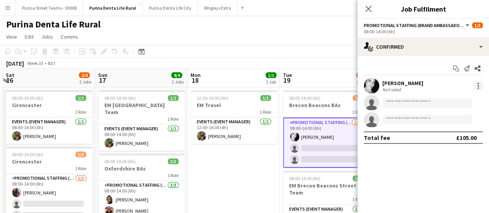
click at [479, 89] on div at bounding box center [478, 85] width 9 height 9
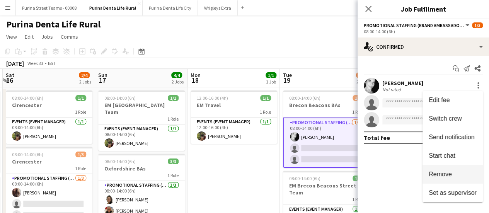
click at [451, 176] on span "Remove" at bounding box center [440, 174] width 23 height 7
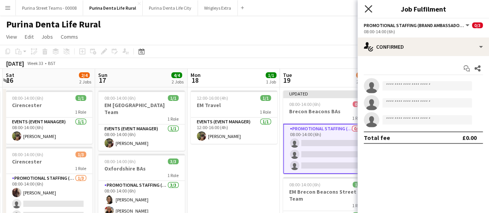
click at [366, 10] on icon "Close pop-in" at bounding box center [368, 8] width 7 height 7
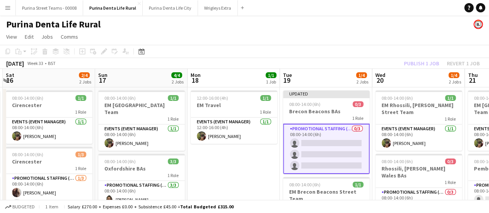
click at [410, 44] on app-page-menu "View Day view expanded Day view collapsed Month view Date picker Jump to [DATE]…" at bounding box center [244, 37] width 489 height 15
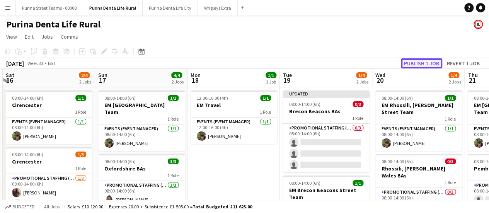
click at [425, 61] on button "Publish 1 job" at bounding box center [421, 63] width 41 height 10
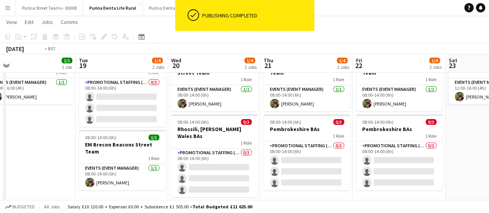
scroll to position [0, 312]
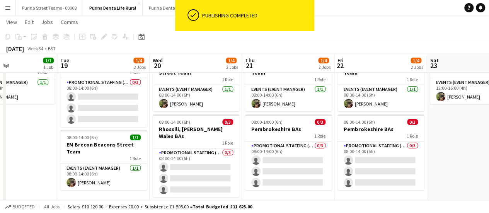
drag, startPoint x: 426, startPoint y: 135, endPoint x: 203, endPoint y: 144, distance: 222.9
click at [203, 144] on app-calendar-viewport "Fri 15 2/4 2 Jobs Sat 16 2/4 2 Jobs Sun 17 4/4 2 Jobs Mon 18 1/1 1 Job Tue 19 1…" at bounding box center [244, 108] width 489 height 235
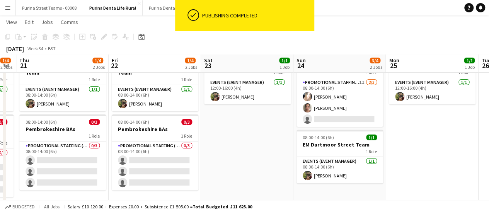
scroll to position [0, 355]
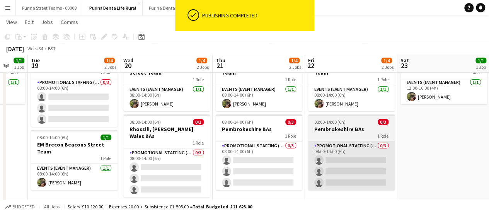
drag, startPoint x: 375, startPoint y: 154, endPoint x: 350, endPoint y: 143, distance: 27.7
click at [425, 147] on app-calendar-viewport "Sun 17 4/4 2 Jobs Mon 18 1/1 1 Job Tue 19 1/4 2 Jobs Wed 20 1/4 2 Jobs Thu 21 1…" at bounding box center [244, 108] width 489 height 235
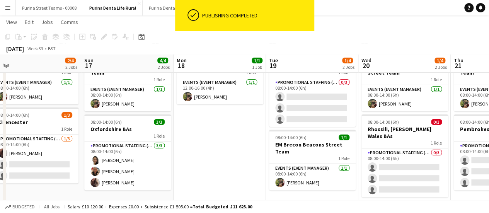
drag, startPoint x: 259, startPoint y: 135, endPoint x: 439, endPoint y: 144, distance: 179.3
click at [439, 144] on app-calendar-viewport "Thu 14 4/4 2 Jobs Fri 15 2/4 2 Jobs Sat 16 2/4 2 Jobs Sun 17 4/4 2 Jobs Mon 18 …" at bounding box center [244, 108] width 489 height 235
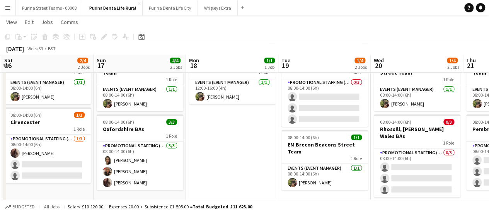
drag, startPoint x: 237, startPoint y: 164, endPoint x: 421, endPoint y: 171, distance: 183.8
click at [421, 171] on app-calendar-viewport "Thu 14 4/4 2 Jobs Fri 15 2/4 2 Jobs Sat 16 2/4 2 Jobs Sun 17 4/4 2 Jobs Mon 18 …" at bounding box center [244, 108] width 489 height 235
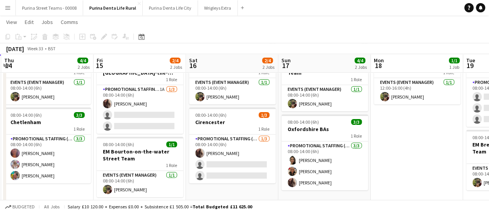
scroll to position [0, 241]
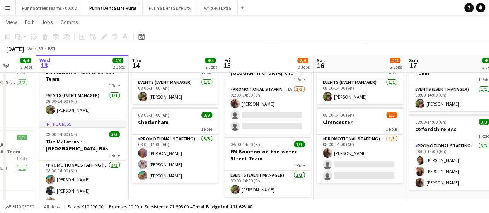
drag, startPoint x: 212, startPoint y: 161, endPoint x: 340, endPoint y: 159, distance: 127.6
click at [340, 159] on app-calendar-viewport "Sun 10 3/4 2 Jobs Mon 11 1/1 1 Job Tue 12 4/4 2 Jobs Wed 13 4/4 2 Jobs Thu 14 4…" at bounding box center [244, 108] width 489 height 235
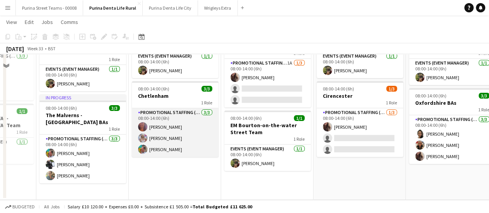
scroll to position [26, 0]
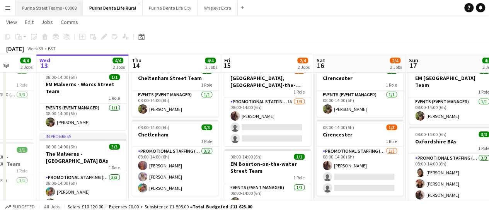
click at [37, 9] on button "Purina Street Teams - 00008 Close" at bounding box center [49, 7] width 67 height 15
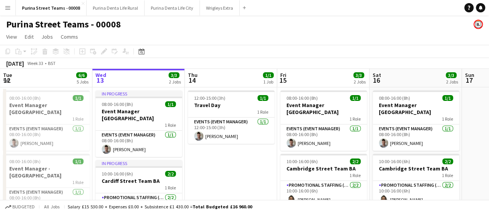
scroll to position [0, 177]
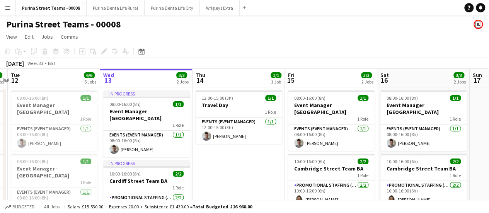
drag, startPoint x: 225, startPoint y: 179, endPoint x: 233, endPoint y: 161, distance: 19.8
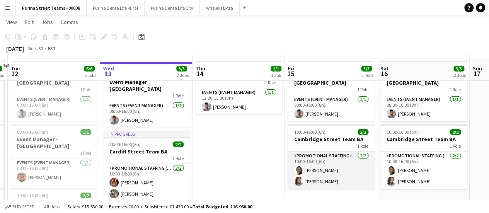
scroll to position [39, 0]
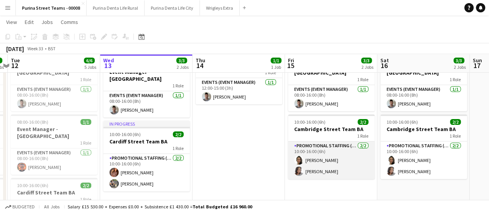
click at [327, 158] on app-card-role "Promotional Staffing (Brand Ambassadors) [DATE] 10:00-16:00 (6h) [PERSON_NAME] …" at bounding box center [331, 161] width 87 height 38
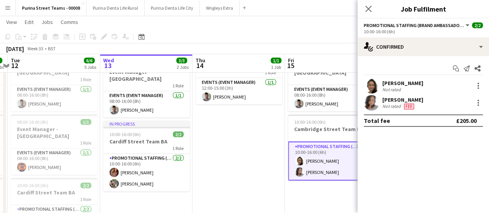
click at [398, 84] on div "[PERSON_NAME]" at bounding box center [402, 83] width 41 height 7
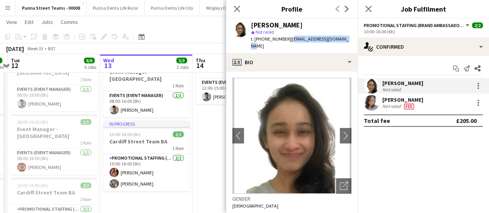
drag, startPoint x: 290, startPoint y: 39, endPoint x: 348, endPoint y: 40, distance: 58.4
click at [348, 40] on app-profile-header "[PERSON_NAME] star Not rated t. [PHONE_NUMBER] | [EMAIL_ADDRESS][DOMAIN_NAME]" at bounding box center [291, 36] width 131 height 34
copy span "[EMAIL_ADDRESS][DOMAIN_NAME]"
drag, startPoint x: 234, startPoint y: 9, endPoint x: 288, endPoint y: 18, distance: 54.9
click at [234, 9] on icon "Close pop-in" at bounding box center [237, 9] width 6 height 6
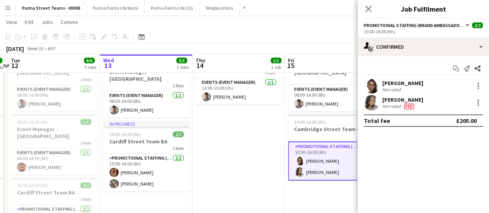
click at [371, 7] on icon "Close pop-in" at bounding box center [368, 9] width 6 height 6
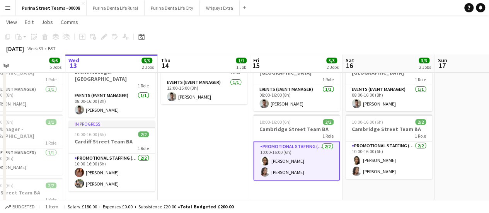
scroll to position [0, 225]
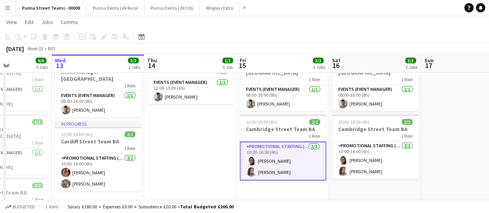
drag, startPoint x: 259, startPoint y: 147, endPoint x: 210, endPoint y: 143, distance: 48.5
click at [210, 143] on app-calendar-viewport "Sun 10 3/3 3 Jobs Mon 11 3/3 3 Jobs Tue 12 6/6 5 Jobs Wed 13 3/3 2 Jobs Thu 14 …" at bounding box center [244, 192] width 489 height 403
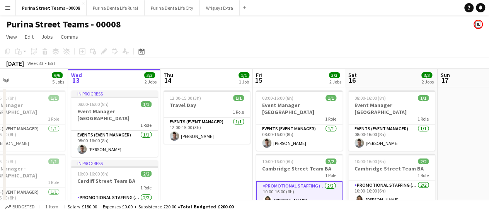
scroll to position [0, 166]
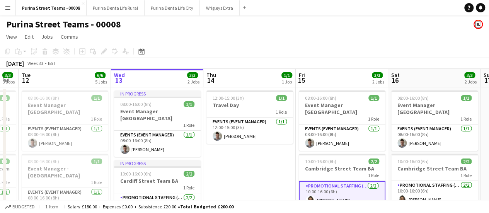
drag, startPoint x: 197, startPoint y: 172, endPoint x: 255, endPoint y: 171, distance: 57.6
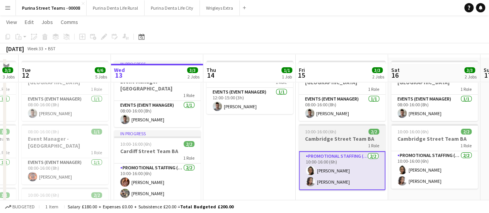
scroll to position [39, 0]
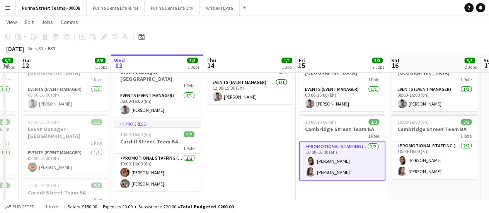
click at [329, 165] on app-card-role "Promotional Staffing (Brand Ambassadors) [DATE] 10:00-16:00 (6h) [PERSON_NAME] …" at bounding box center [342, 161] width 87 height 39
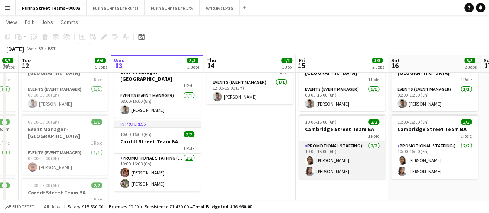
click at [315, 161] on app-card-role "Promotional Staffing (Brand Ambassadors) [DATE] 10:00-16:00 (6h) [PERSON_NAME] …" at bounding box center [342, 161] width 87 height 38
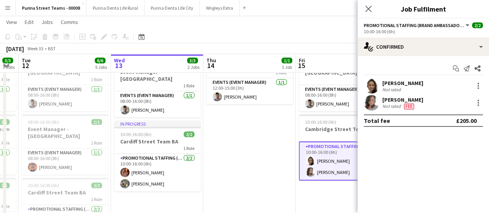
click at [391, 99] on div "[PERSON_NAME]" at bounding box center [402, 99] width 41 height 7
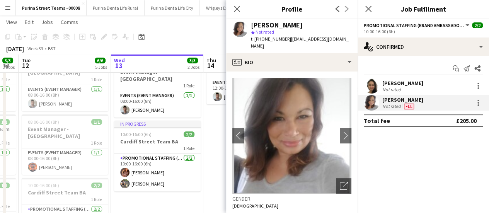
click at [303, 40] on span "| [EMAIL_ADDRESS][DOMAIN_NAME]" at bounding box center [300, 42] width 98 height 13
drag, startPoint x: 348, startPoint y: 39, endPoint x: 288, endPoint y: 41, distance: 60.3
click at [288, 41] on div "[PERSON_NAME] star Not rated t. [PHONE_NUMBER] | [EMAIL_ADDRESS][DOMAIN_NAME]" at bounding box center [291, 36] width 131 height 34
copy span "[EMAIL_ADDRESS][DOMAIN_NAME]"
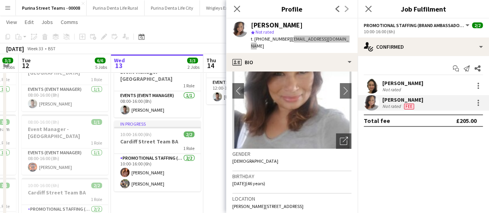
scroll to position [77, 0]
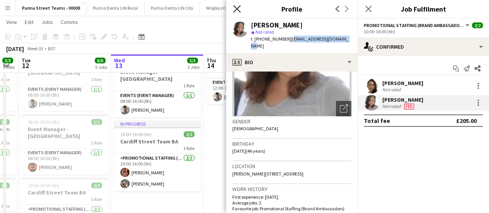
click at [238, 8] on icon at bounding box center [236, 8] width 7 height 7
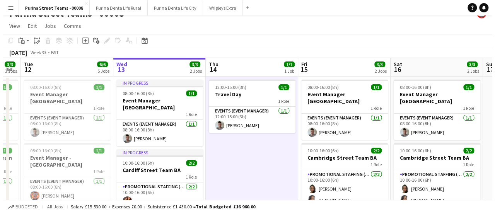
scroll to position [0, 0]
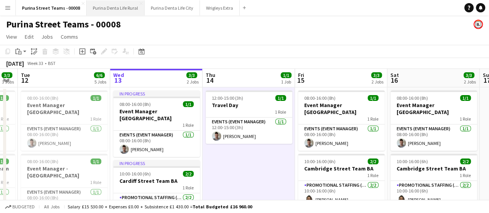
click at [111, 11] on button "Purina Denta Life Rural Close" at bounding box center [116, 7] width 58 height 15
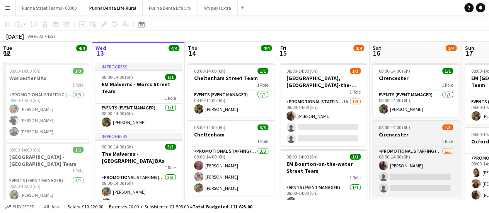
scroll to position [39, 0]
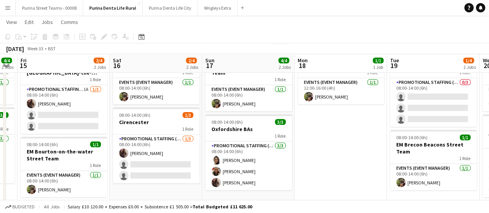
drag, startPoint x: 398, startPoint y: 162, endPoint x: 113, endPoint y: 113, distance: 288.9
click at [114, 113] on app-calendar-viewport "Tue 12 4/4 2 Jobs Wed 13 4/4 2 Jobs Thu 14 4/4 2 Jobs Fri 15 2/4 2 Jobs Sat 16 …" at bounding box center [244, 108] width 489 height 235
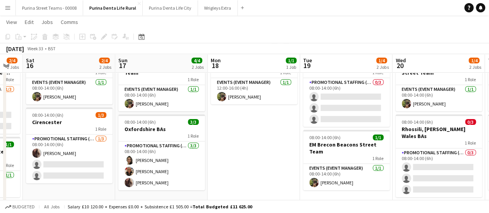
drag, startPoint x: 328, startPoint y: 150, endPoint x: 249, endPoint y: 147, distance: 79.3
click at [253, 147] on app-calendar-viewport "Tue 12 4/4 2 Jobs Wed 13 4/4 2 Jobs Thu 14 4/4 2 Jobs Fri 15 2/4 2 Jobs Sat 16 …" at bounding box center [244, 108] width 489 height 235
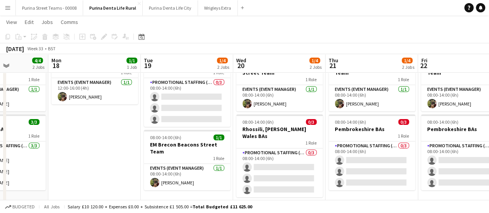
scroll to position [0, 324]
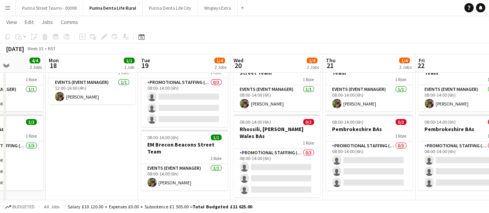
drag, startPoint x: 440, startPoint y: 128, endPoint x: 291, endPoint y: 126, distance: 149.3
click at [291, 126] on app-calendar-viewport "Thu 14 4/4 2 Jobs Fri 15 2/4 2 Jobs Sat 16 2/4 2 Jobs Sun 17 4/4 2 Jobs Mon 18 …" at bounding box center [244, 108] width 489 height 235
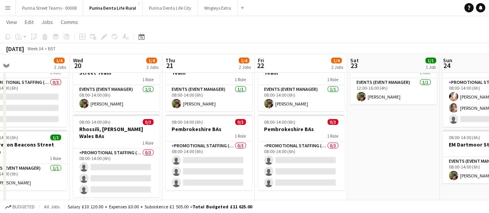
drag, startPoint x: 404, startPoint y: 115, endPoint x: 243, endPoint y: 113, distance: 160.5
click at [243, 113] on app-calendar-viewport "Sat 16 2/4 2 Jobs Sun 17 4/4 2 Jobs Mon 18 1/1 1 Job Tue 19 1/4 2 Jobs Wed 20 1…" at bounding box center [244, 108] width 489 height 235
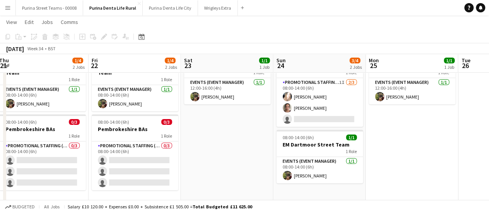
scroll to position [0, 292]
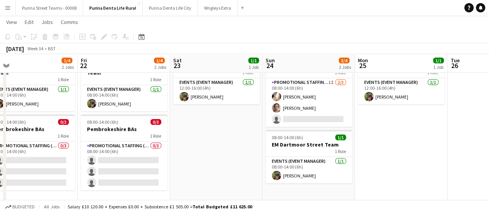
drag, startPoint x: 373, startPoint y: 145, endPoint x: 196, endPoint y: 142, distance: 177.1
click at [196, 142] on app-calendar-viewport "Mon 18 1/1 1 Job Tue 19 1/4 2 Jobs Wed 20 1/4 2 Jobs Thu 21 1/4 2 Jobs Fri 22 1…" at bounding box center [244, 108] width 489 height 235
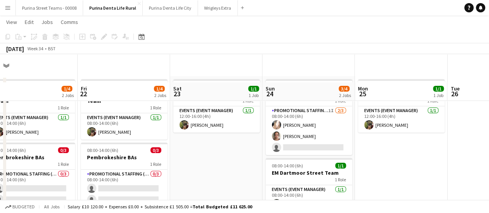
scroll to position [0, 0]
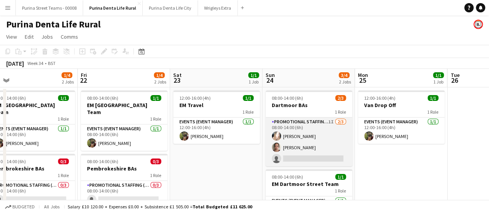
click at [314, 122] on app-card-role "Promotional Staffing (Brand Ambassadors) 1I [DATE] 08:00-14:00 (6h) [PERSON_NAM…" at bounding box center [309, 142] width 87 height 49
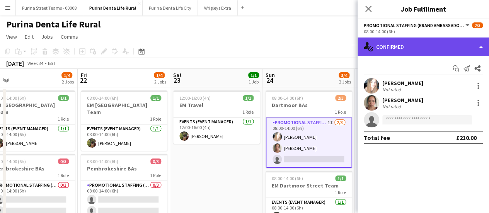
click at [481, 44] on div "single-neutral-actions-check-2 Confirmed" at bounding box center [423, 47] width 131 height 19
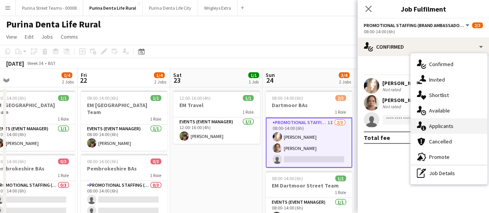
click at [435, 123] on div "single-neutral-actions-information Applicants" at bounding box center [449, 125] width 77 height 15
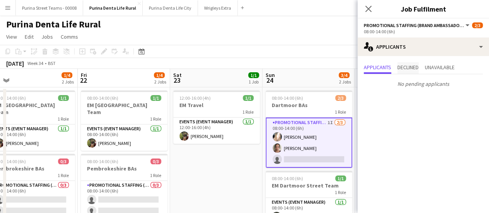
click at [411, 73] on span "Declined" at bounding box center [408, 68] width 21 height 12
click at [444, 69] on span "Unavailable" at bounding box center [440, 67] width 30 height 5
click at [370, 65] on span "Applicants" at bounding box center [377, 67] width 27 height 5
click at [363, 10] on app-icon "Close pop-in" at bounding box center [368, 8] width 11 height 11
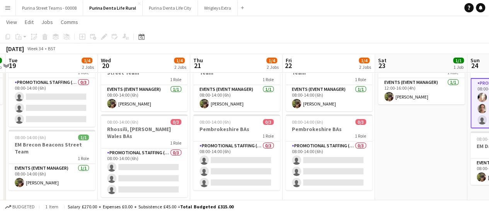
scroll to position [0, 179]
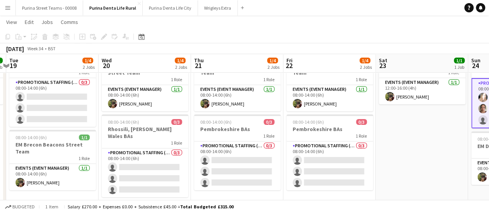
drag, startPoint x: 214, startPoint y: 153, endPoint x: 420, endPoint y: 137, distance: 206.3
click at [420, 137] on app-calendar-viewport "Sun 17 4/4 2 Jobs Mon 18 1/1 1 Job Tue 19 1/4 2 Jobs Wed 20 1/4 2 Jobs Thu 21 1…" at bounding box center [244, 108] width 489 height 235
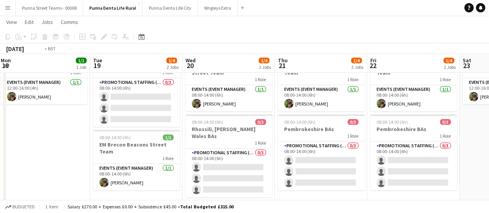
scroll to position [0, 176]
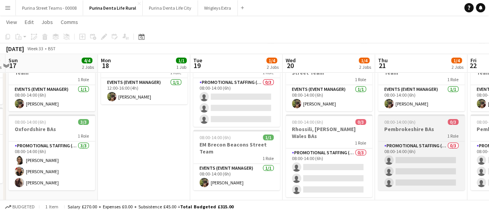
drag, startPoint x: 241, startPoint y: 140, endPoint x: 425, endPoint y: 131, distance: 184.3
click at [425, 131] on app-calendar-viewport "Fri 15 2/4 2 Jobs Sat 16 2/4 2 Jobs Sun 17 4/4 2 Jobs Mon 18 1/1 1 Job Tue 19 1…" at bounding box center [244, 108] width 489 height 235
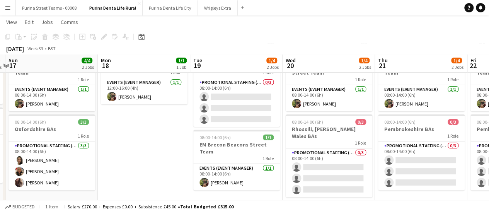
scroll to position [0, 158]
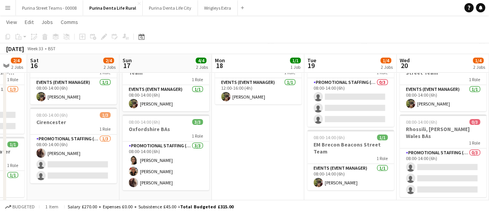
drag, startPoint x: 179, startPoint y: 145, endPoint x: 294, endPoint y: 140, distance: 114.6
click at [294, 140] on app-calendar-viewport "Thu 14 4/4 2 Jobs Fri 15 2/4 2 Jobs Sat 16 2/4 2 Jobs Sun 17 4/4 2 Jobs Mon 18 …" at bounding box center [244, 108] width 489 height 235
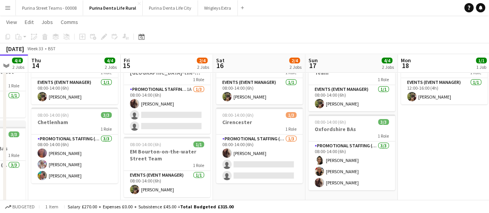
scroll to position [0, 167]
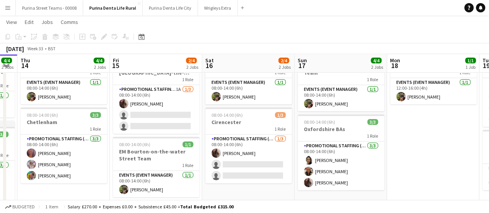
drag, startPoint x: 241, startPoint y: 153, endPoint x: 416, endPoint y: 128, distance: 176.9
click at [416, 128] on app-calendar-viewport "Tue 12 4/4 2 Jobs Wed 13 4/4 2 Jobs Thu 14 4/4 2 Jobs Fri 15 2/4 2 Jobs Sat 16 …" at bounding box center [244, 108] width 489 height 235
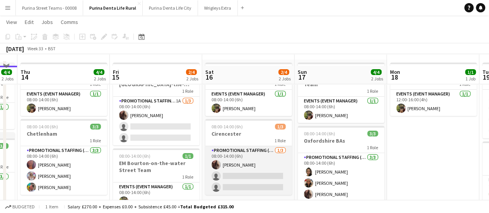
scroll to position [39, 0]
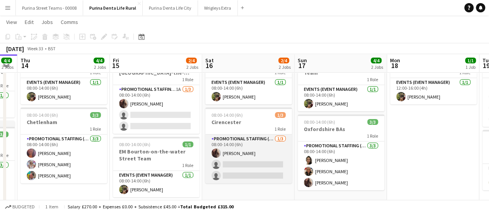
click at [254, 164] on app-card-role "Promotional Staffing (Brand Ambassadors) [DATE] 08:00-14:00 (6h) [PERSON_NAME] …" at bounding box center [248, 159] width 87 height 49
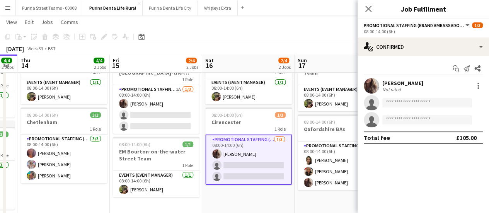
click at [423, 108] on app-invite-slot "single-neutral-actions" at bounding box center [423, 102] width 131 height 15
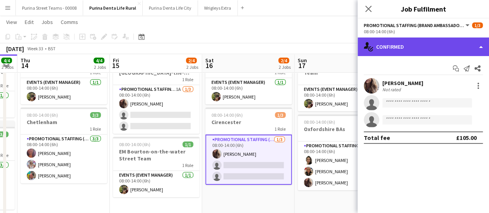
click at [482, 46] on div "single-neutral-actions-check-2 Confirmed" at bounding box center [423, 47] width 131 height 19
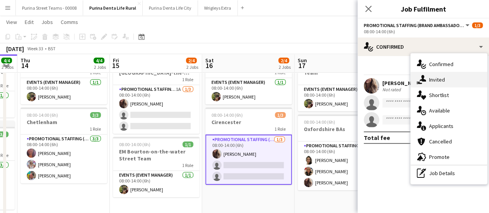
click at [435, 83] on div "single-neutral-actions-share-1 Invited" at bounding box center [449, 79] width 77 height 15
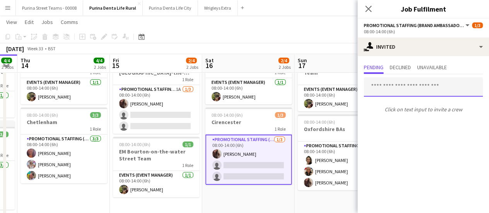
click at [386, 86] on input "text" at bounding box center [423, 86] width 119 height 19
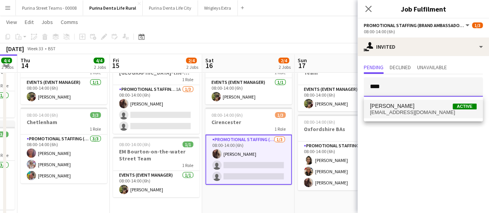
type input "****"
click at [402, 108] on span "[PERSON_NAME] Active" at bounding box center [423, 106] width 107 height 7
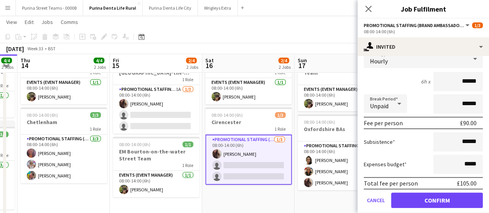
scroll to position [104, 0]
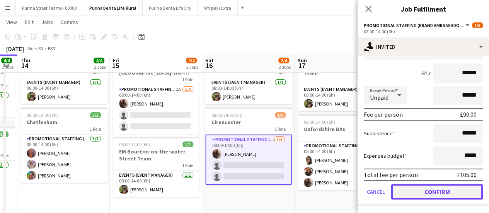
click at [425, 192] on button "Confirm" at bounding box center [437, 191] width 92 height 15
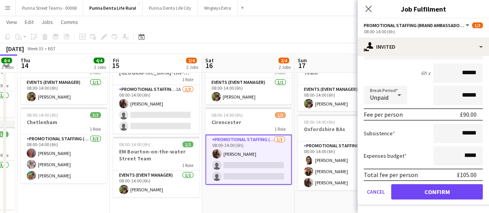
scroll to position [0, 0]
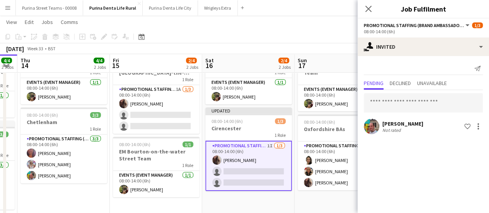
click at [326, 197] on app-date-cell "08:00-14:00 (6h) 1/1 EM [GEOGRAPHIC_DATA] Team 1 Role Events (Event Manager) [D…" at bounding box center [341, 137] width 92 height 178
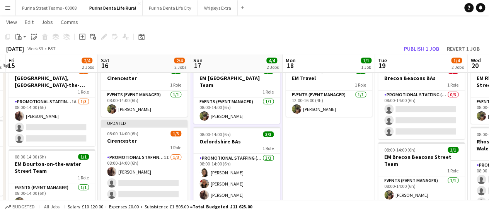
scroll to position [0, 290]
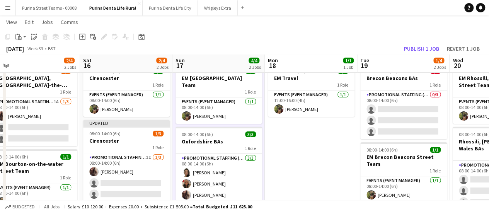
drag, startPoint x: 413, startPoint y: 161, endPoint x: 290, endPoint y: 164, distance: 122.2
click at [290, 164] on app-calendar-viewport "Tue 12 4/4 2 Jobs Wed 13 4/4 2 Jobs Thu 14 4/4 2 Jobs Fri 15 2/4 2 Jobs Sat 16 …" at bounding box center [244, 121] width 489 height 235
click at [415, 45] on button "Publish 1 job" at bounding box center [421, 49] width 41 height 10
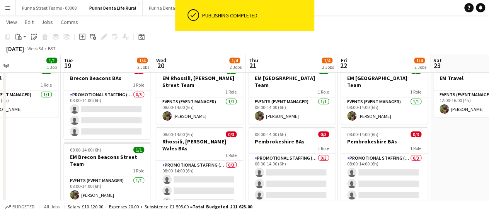
scroll to position [0, 218]
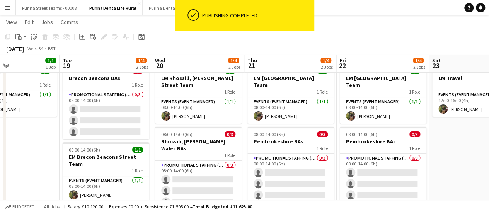
drag, startPoint x: 331, startPoint y: 150, endPoint x: 34, endPoint y: 140, distance: 297.9
click at [34, 140] on app-calendar-viewport "Sat 16 2/4 2 Jobs Sun 17 4/4 2 Jobs Mon 18 1/1 1 Job Tue 19 1/4 2 Jobs Wed 20 1…" at bounding box center [244, 121] width 489 height 235
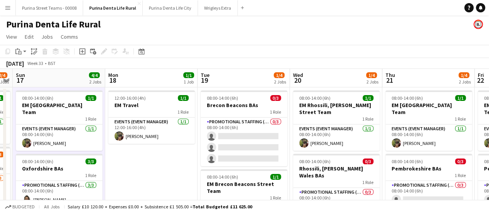
scroll to position [0, 162]
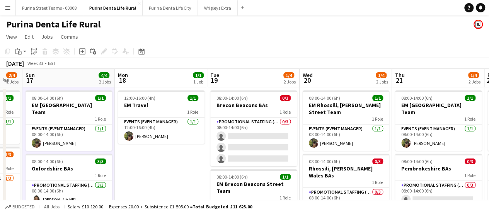
drag, startPoint x: 56, startPoint y: 178, endPoint x: 203, endPoint y: 175, distance: 147.8
click at [203, 175] on app-calendar-viewport "Fri 15 2/4 2 Jobs Sat 16 2/4 2 Jobs Sun 17 4/4 2 Jobs Mon 18 1/1 1 Job Tue 19 1…" at bounding box center [244, 167] width 489 height 197
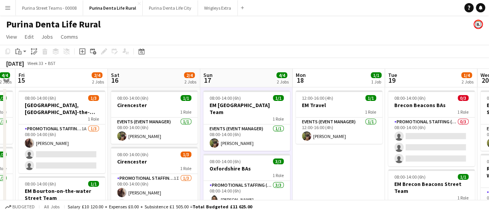
drag, startPoint x: 165, startPoint y: 175, endPoint x: 343, endPoint y: 167, distance: 178.1
click at [343, 167] on app-calendar-viewport "Wed 13 4/4 2 Jobs Thu 14 4/4 2 Jobs Fri 15 2/4 2 Jobs Sat 16 2/4 2 Jobs Sun 17 …" at bounding box center [244, 167] width 489 height 197
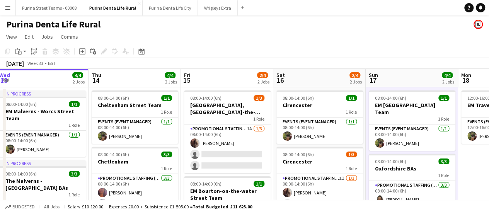
scroll to position [0, 186]
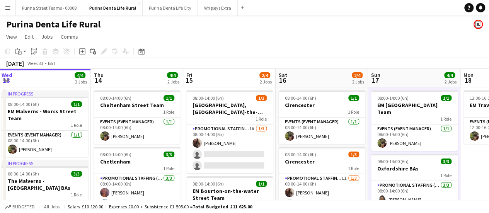
drag, startPoint x: 148, startPoint y: 169, endPoint x: 317, endPoint y: 161, distance: 168.4
click at [317, 161] on app-calendar-viewport "Mon 11 1/1 1 Job Tue 12 4/4 2 Jobs Wed 13 4/4 2 Jobs Thu 14 4/4 2 Jobs Fri 15 2…" at bounding box center [244, 167] width 489 height 197
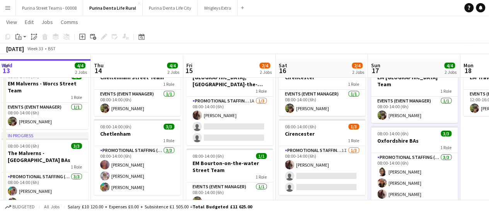
scroll to position [39, 0]
